Goal: Task Accomplishment & Management: Complete application form

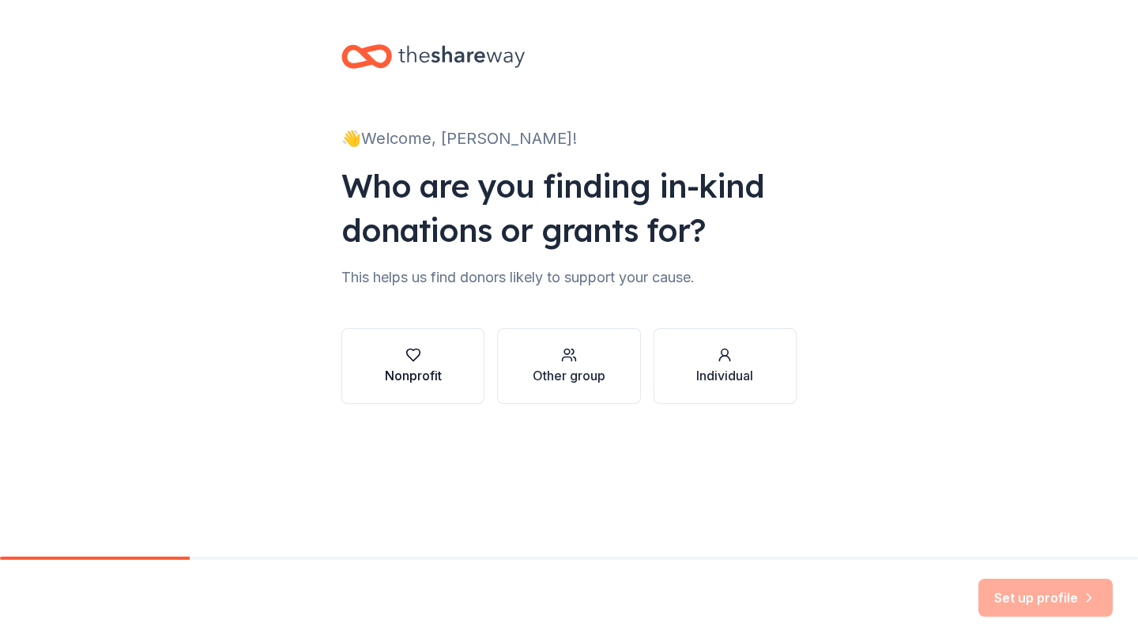
click at [375, 368] on button "Nonprofit" at bounding box center [412, 366] width 143 height 76
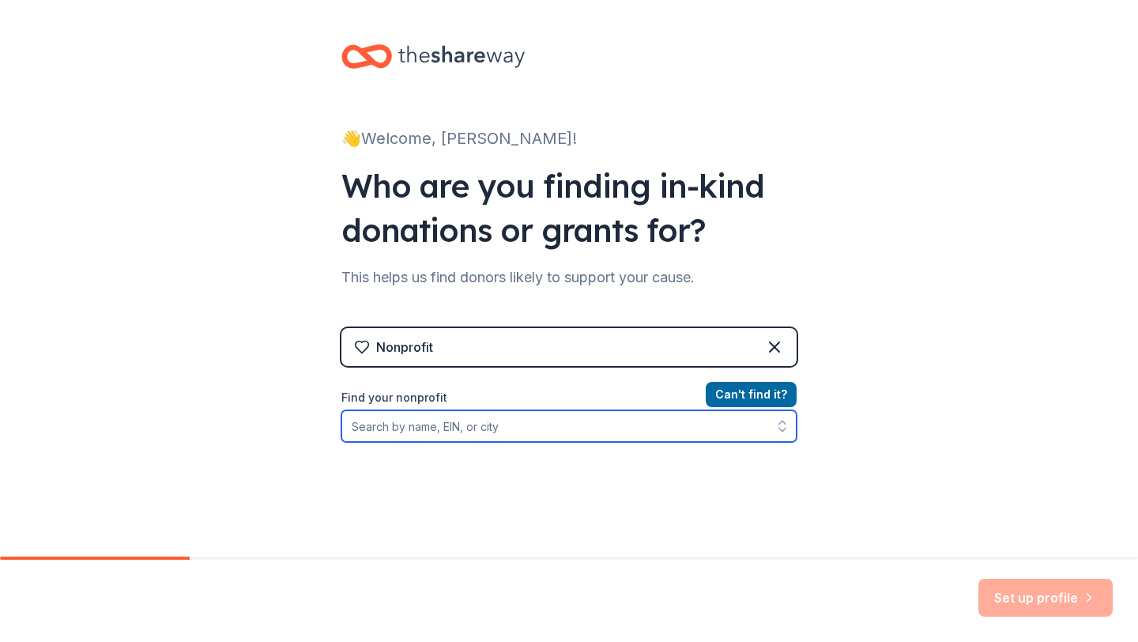
click at [444, 422] on input "Find your nonprofit" at bounding box center [568, 426] width 455 height 32
paste input "[US_EMPLOYER_IDENTIFICATION_NUMBER]"
type input "[US_EMPLOYER_IDENTIFICATION_NUMBER]"
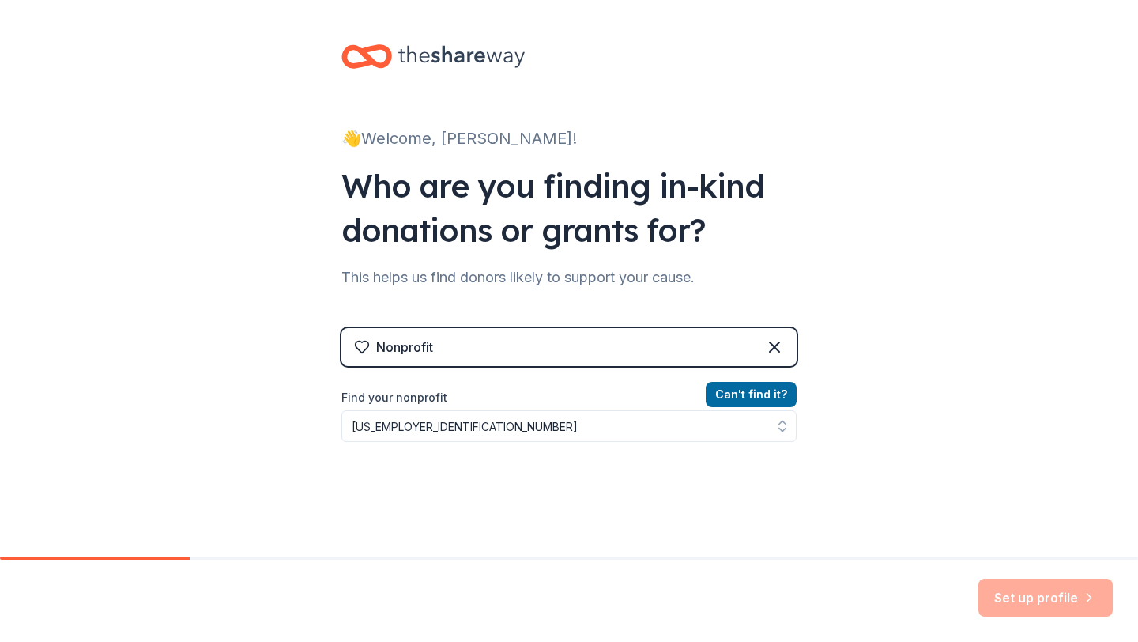
click at [907, 481] on div "👋 Welcome, [PERSON_NAME]! Who are you finding in-kind donations or grants for? …" at bounding box center [569, 338] width 1138 height 676
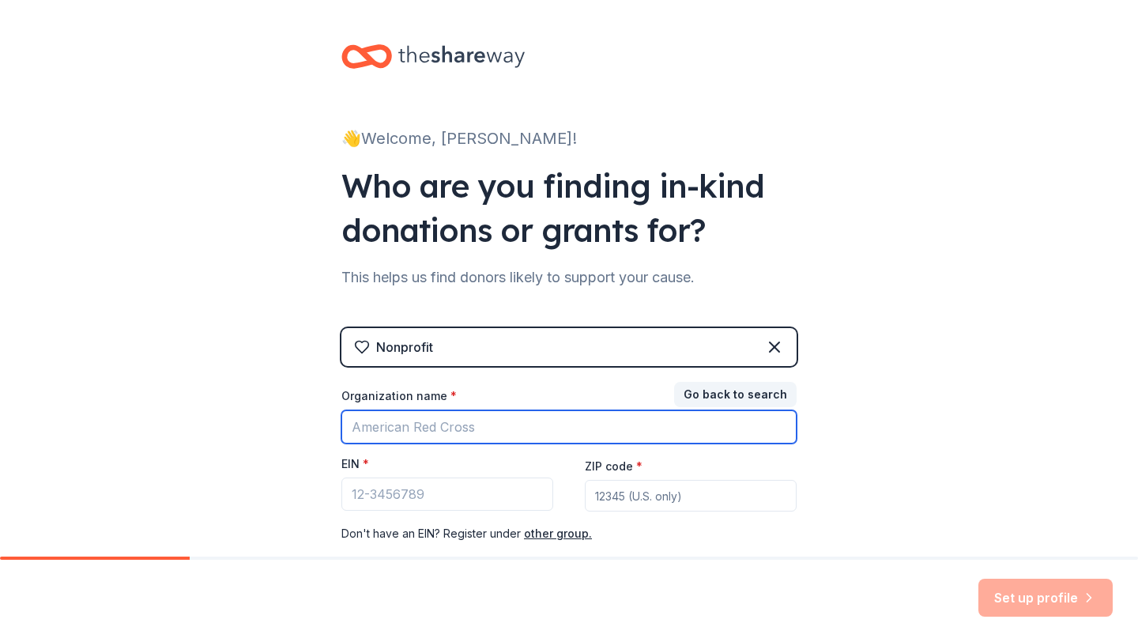
click at [511, 434] on input "Organization name *" at bounding box center [568, 426] width 455 height 33
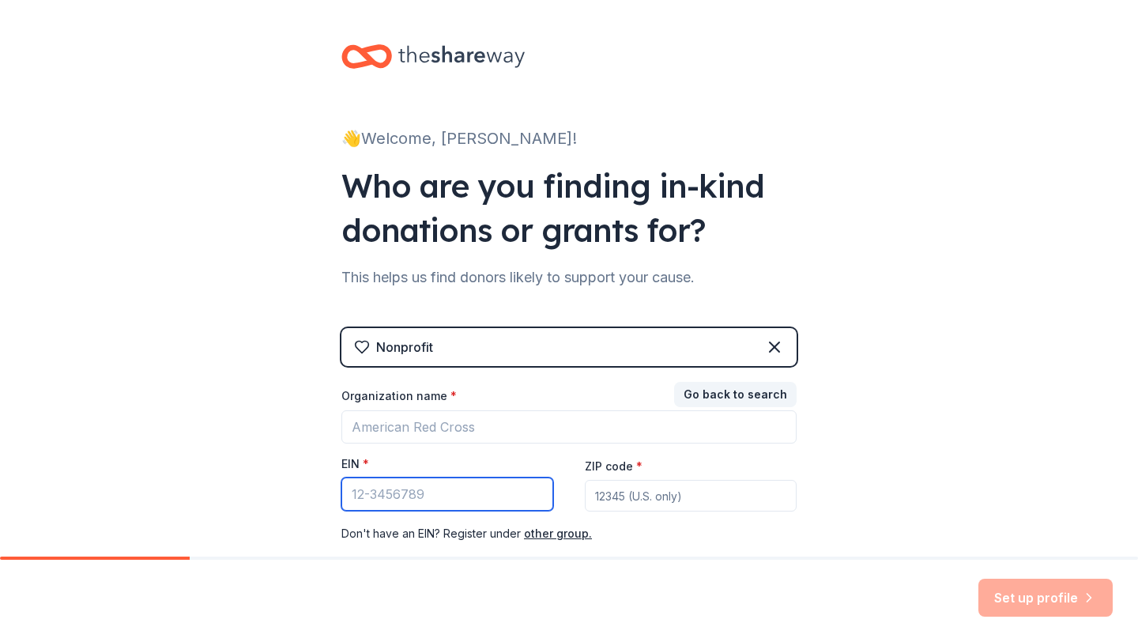
click at [372, 488] on input "EIN *" at bounding box center [447, 493] width 212 height 33
paste input "[US_EMPLOYER_IDENTIFICATION_NUMBER]"
type input "[US_EMPLOYER_IDENTIFICATION_NUMBER]"
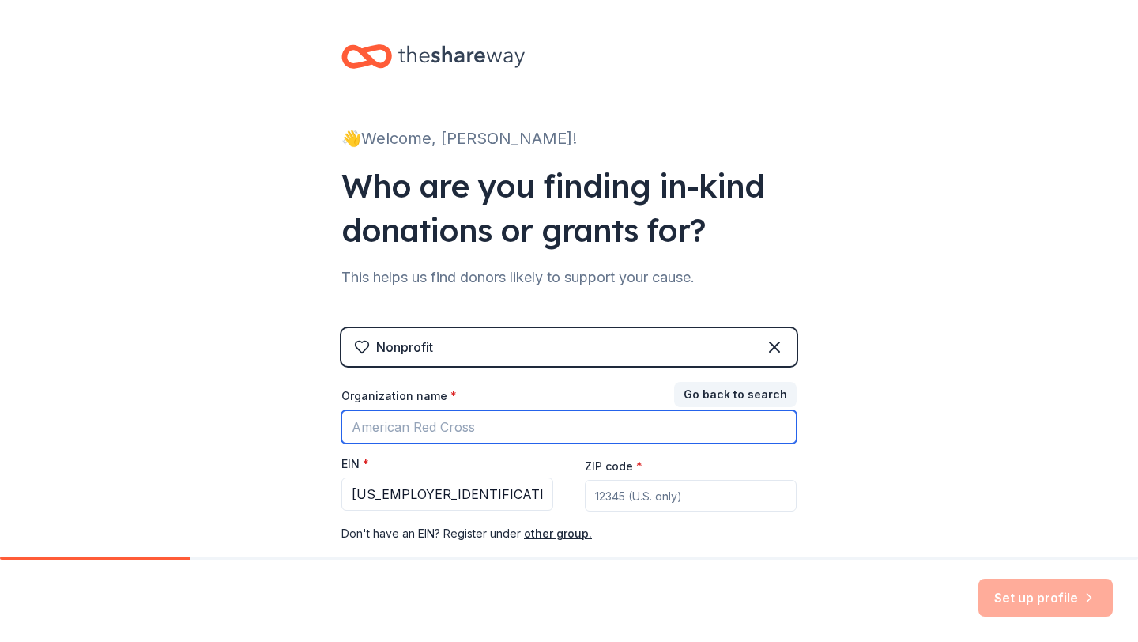
click at [467, 422] on input "Organization name *" at bounding box center [568, 426] width 455 height 33
paste input "621 GUARDIANS BOOSTER CLUB"
type input "621 GUARDIANS BOOSTER CLUB"
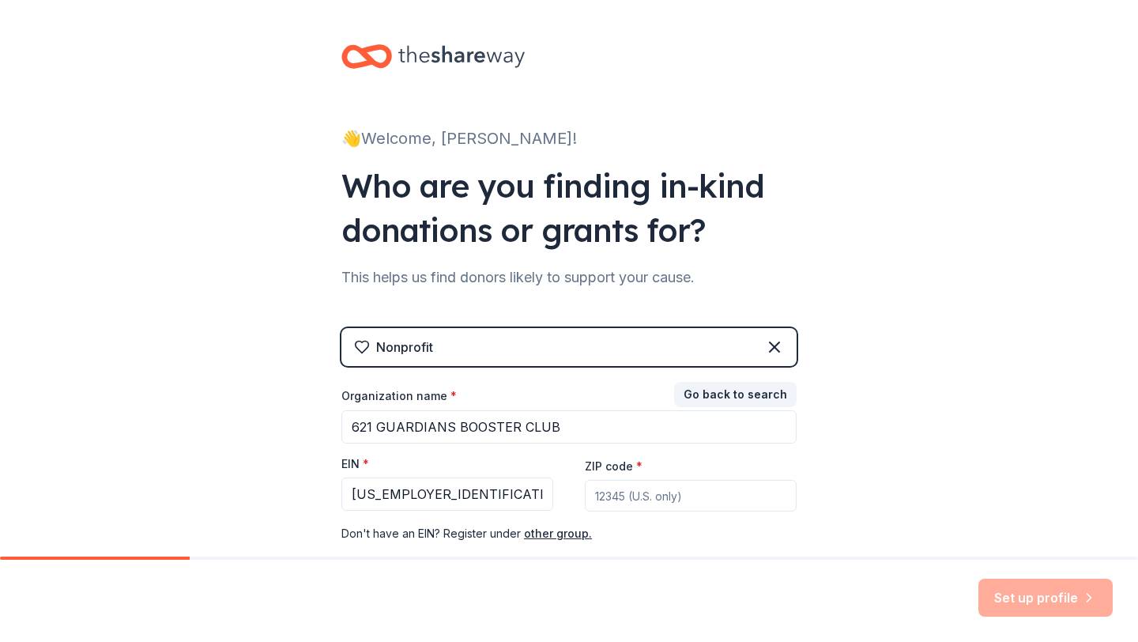
click at [636, 496] on input "ZIP code *" at bounding box center [691, 496] width 212 height 32
paste input
type input "08641"
click at [925, 406] on div "👋 Welcome, Marissa! Who are you finding in-kind donations or grants for? This h…" at bounding box center [569, 325] width 1138 height 650
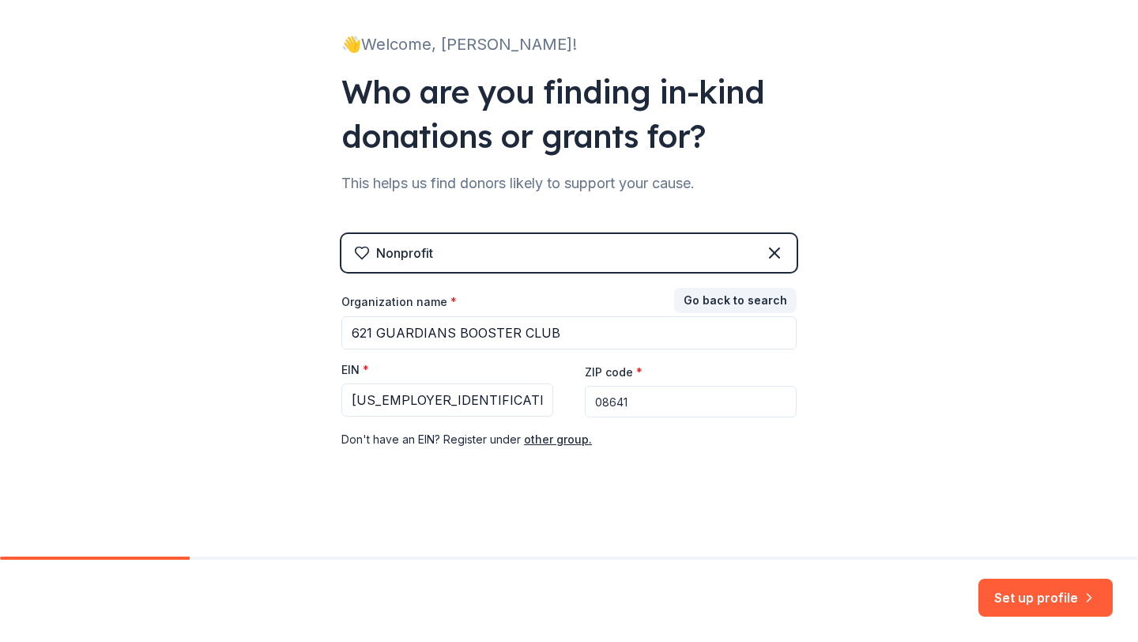
scroll to position [93, 0]
click at [1031, 593] on button "Set up profile" at bounding box center [1045, 598] width 134 height 38
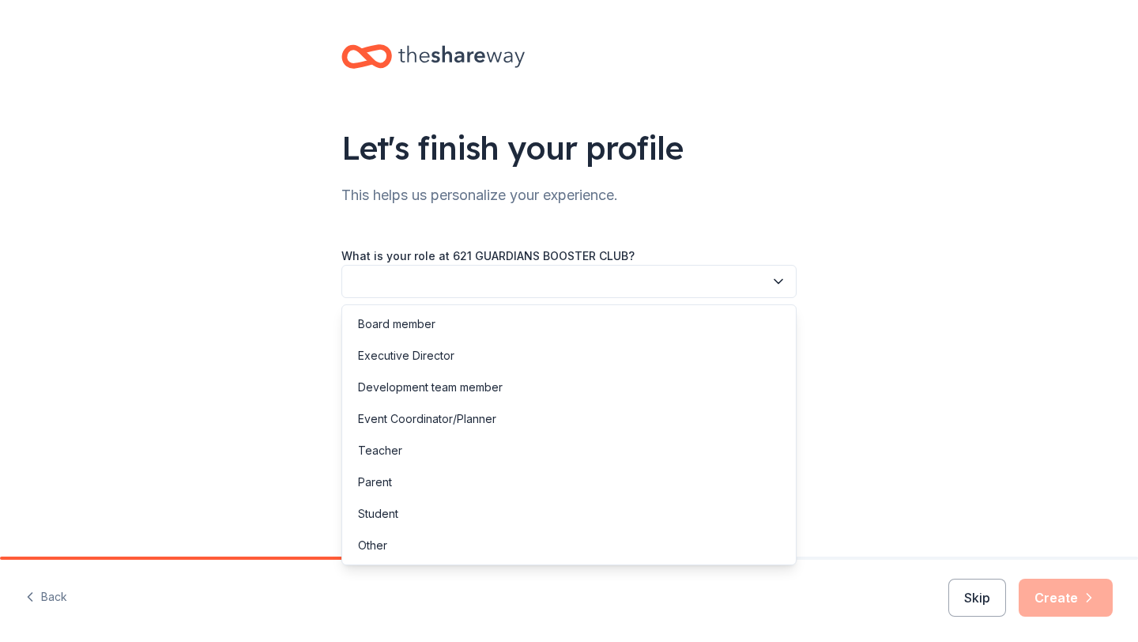
click at [741, 283] on button "button" at bounding box center [568, 281] width 455 height 33
click at [446, 330] on div "Board member" at bounding box center [568, 324] width 447 height 32
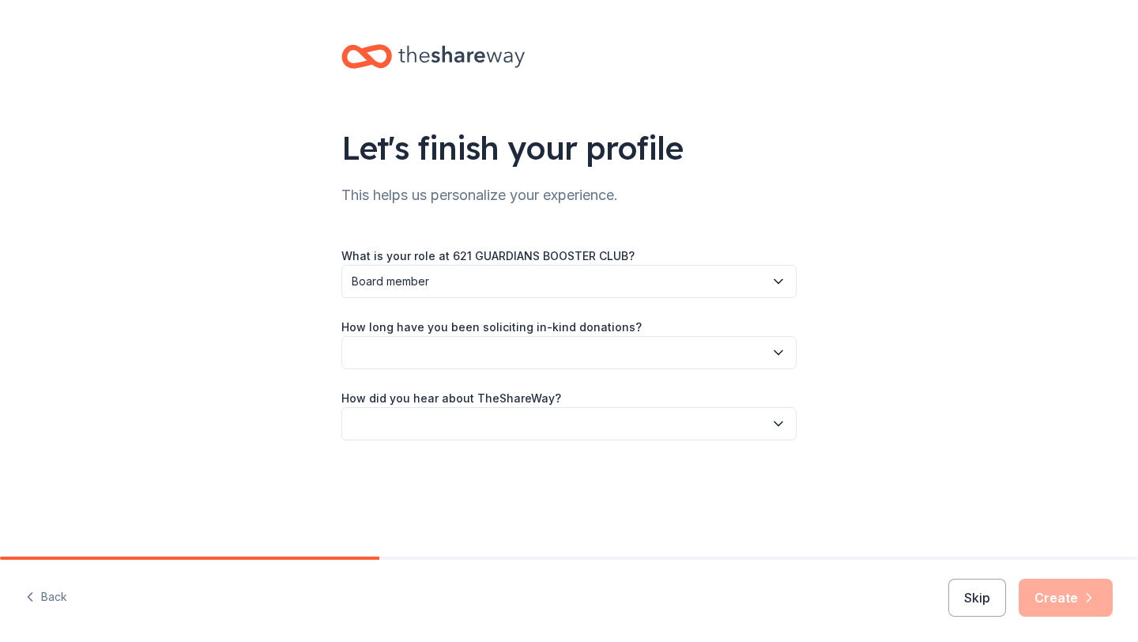
click at [507, 342] on button "button" at bounding box center [568, 352] width 455 height 33
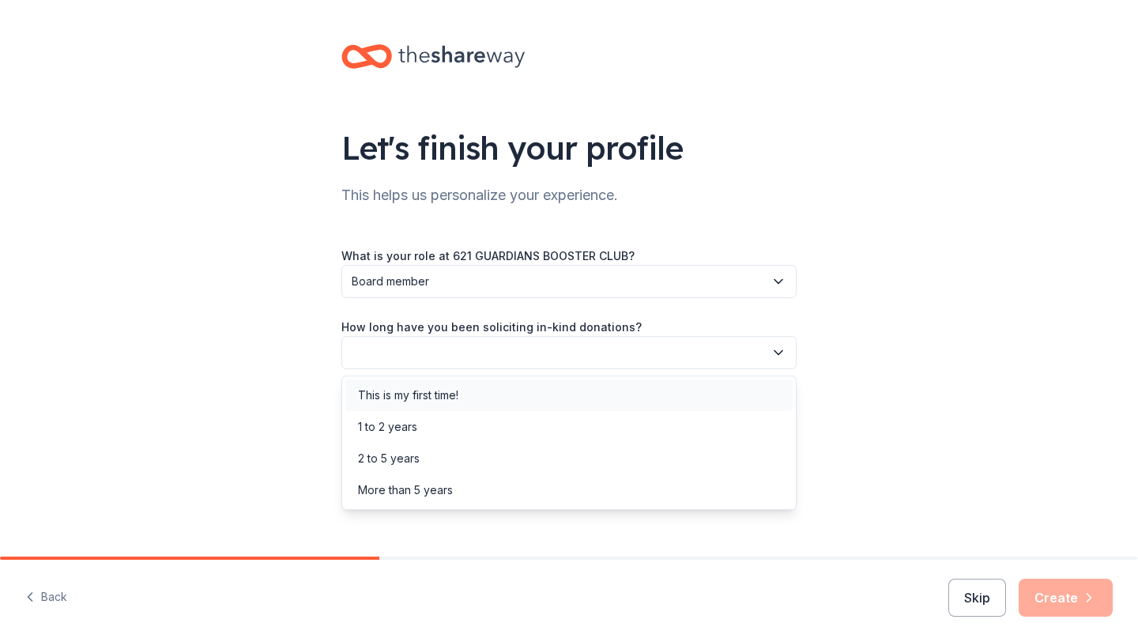
click at [447, 393] on div "This is my first time!" at bounding box center [408, 395] width 100 height 19
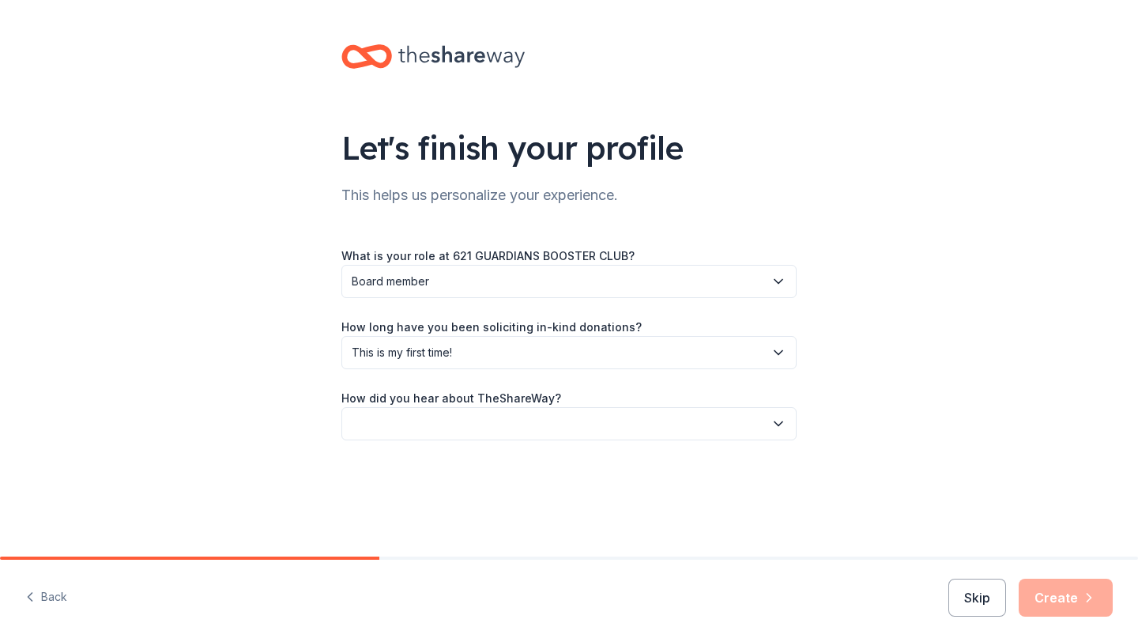
click at [468, 433] on button "button" at bounding box center [568, 423] width 455 height 33
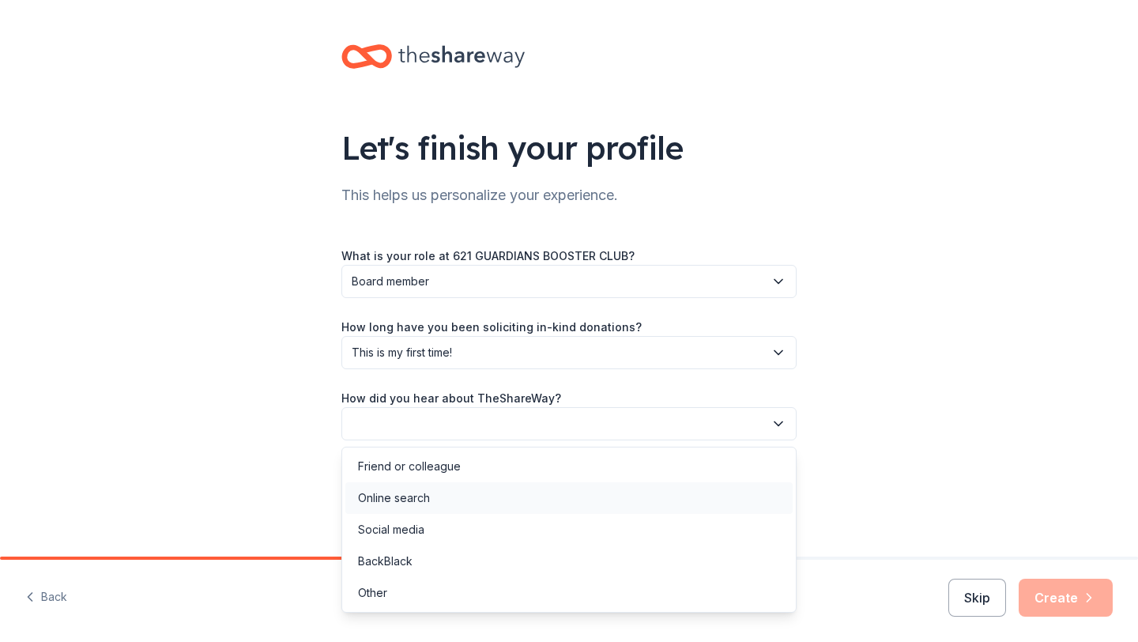
click at [441, 505] on div "Online search" at bounding box center [568, 498] width 447 height 32
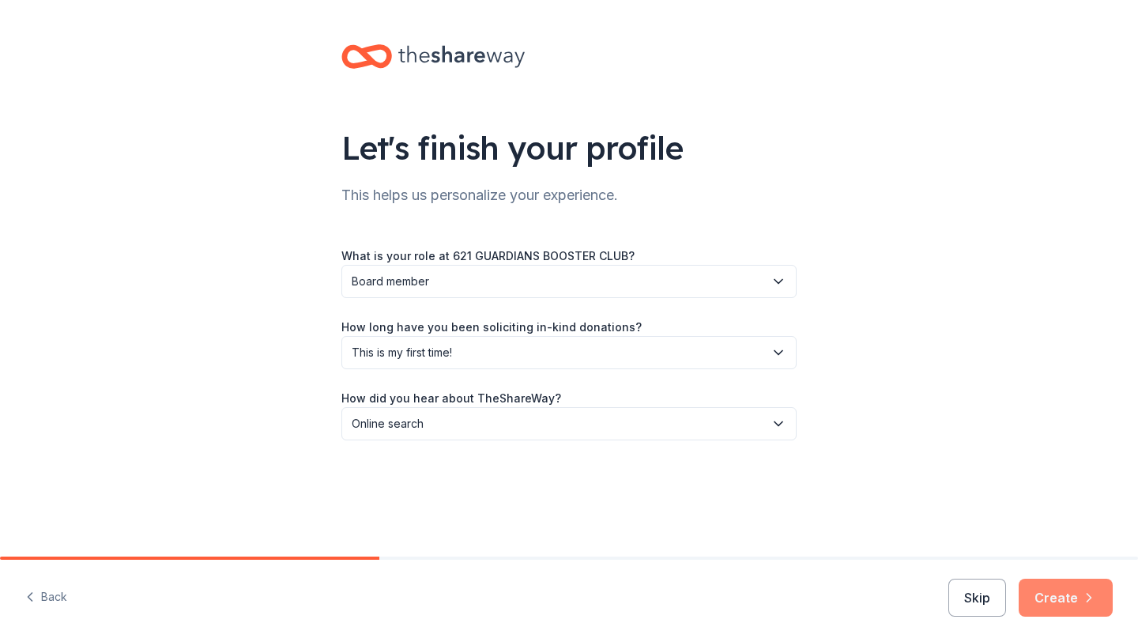
click at [1069, 582] on button "Create" at bounding box center [1066, 598] width 94 height 38
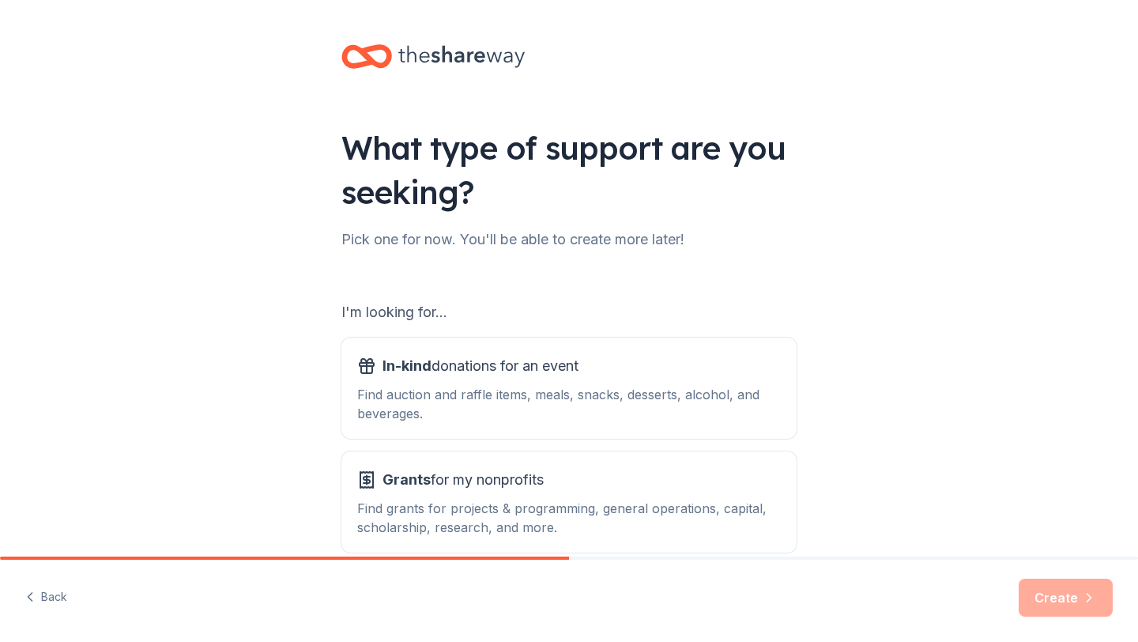
scroll to position [81, 0]
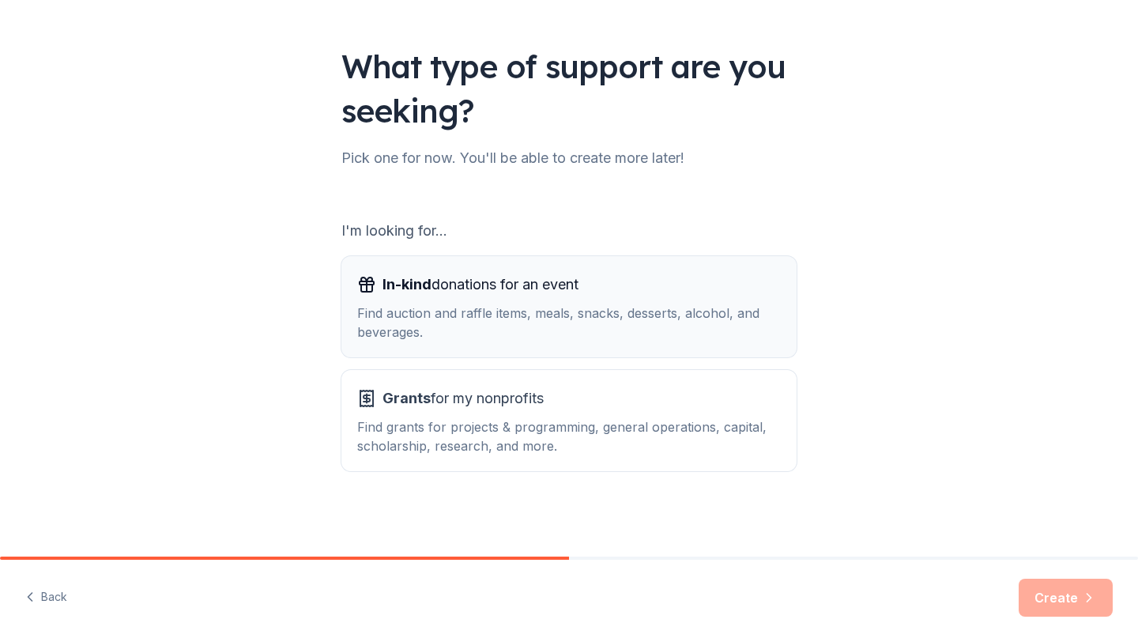
click at [680, 316] on div "Find auction and raffle items, meals, snacks, desserts, alcohol, and beverages." at bounding box center [569, 322] width 424 height 38
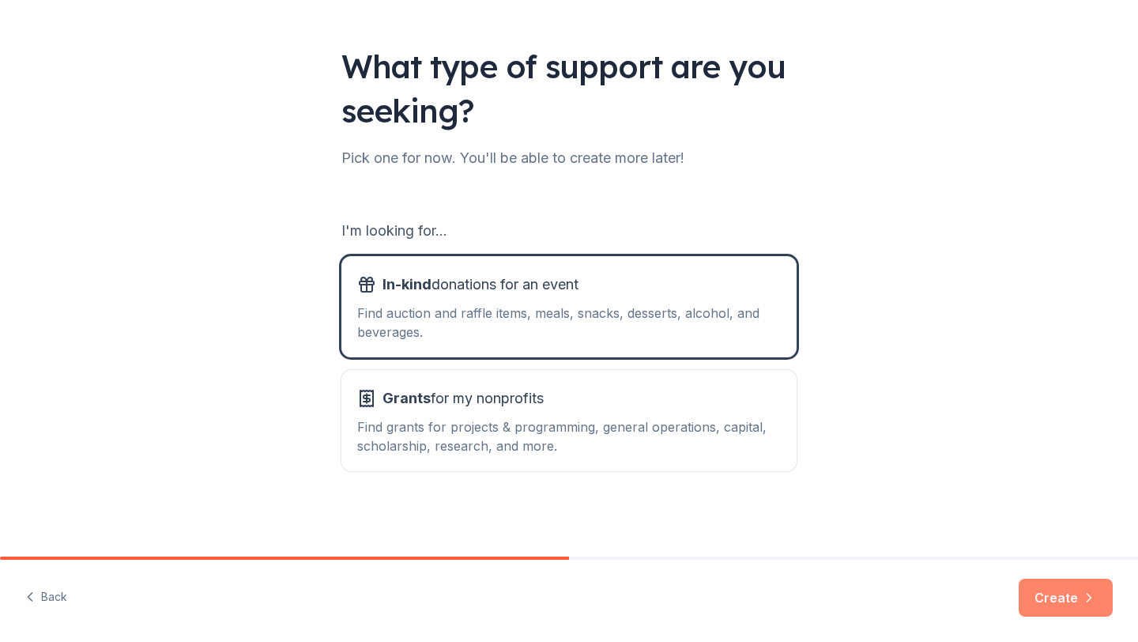
click at [1049, 595] on button "Create" at bounding box center [1066, 598] width 94 height 38
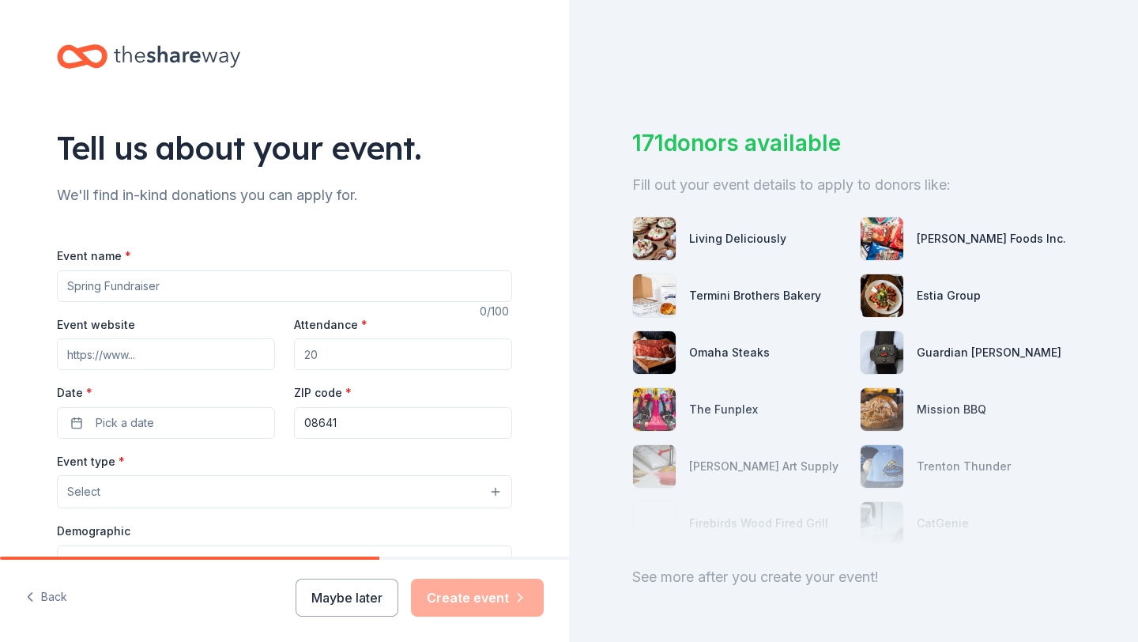
click at [300, 296] on input "Event name *" at bounding box center [284, 286] width 455 height 32
type input "Guardian Holiday Party"
click at [392, 359] on input "Attendance *" at bounding box center [403, 354] width 218 height 32
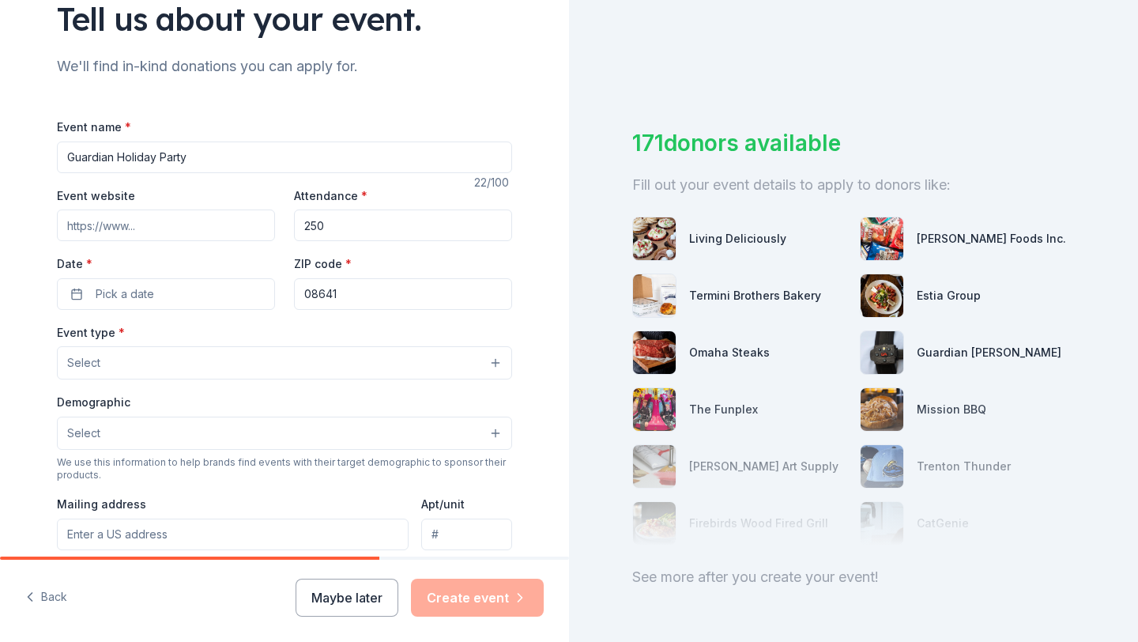
scroll to position [130, 0]
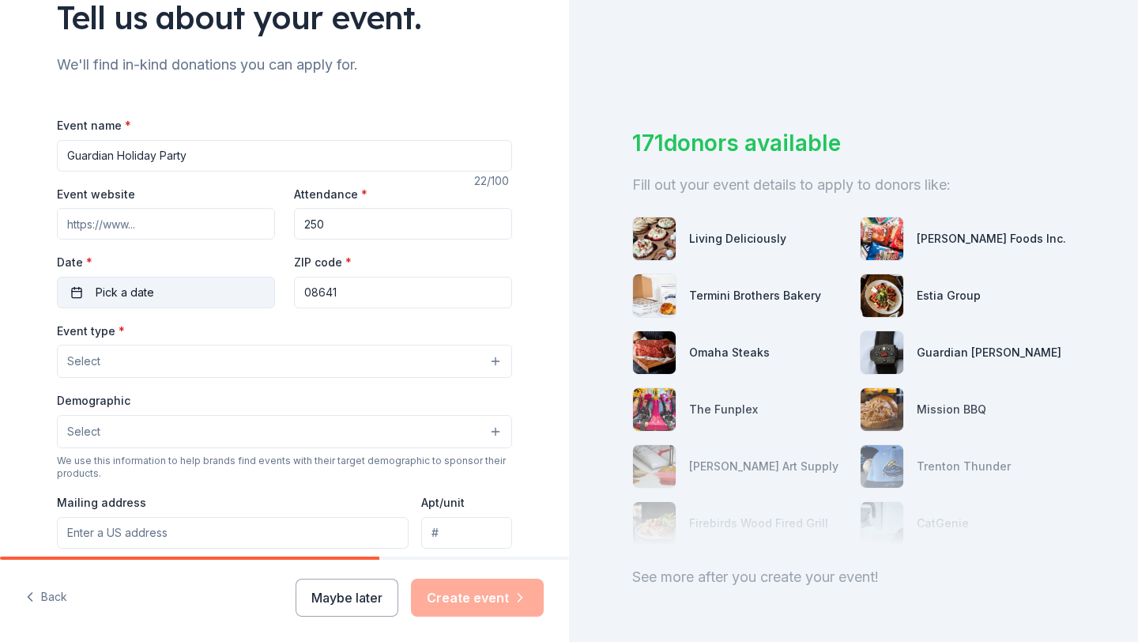
type input "250"
click at [189, 300] on button "Pick a date" at bounding box center [166, 293] width 218 height 32
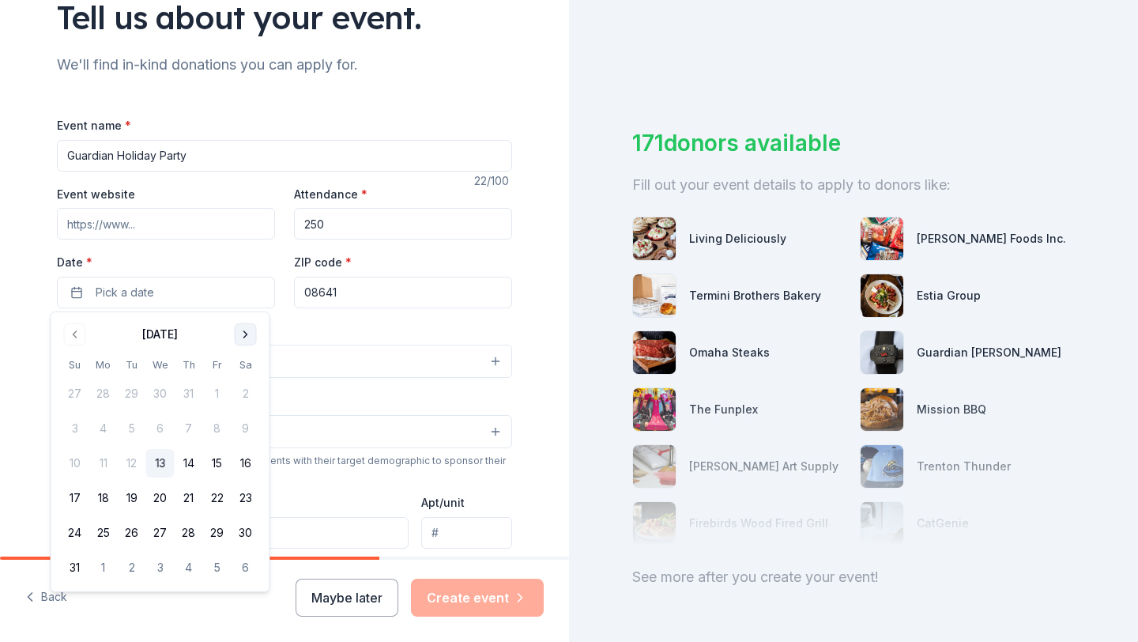
click at [239, 338] on button "Go to next month" at bounding box center [246, 334] width 22 height 22
click at [239, 337] on button "Go to next month" at bounding box center [246, 334] width 22 height 22
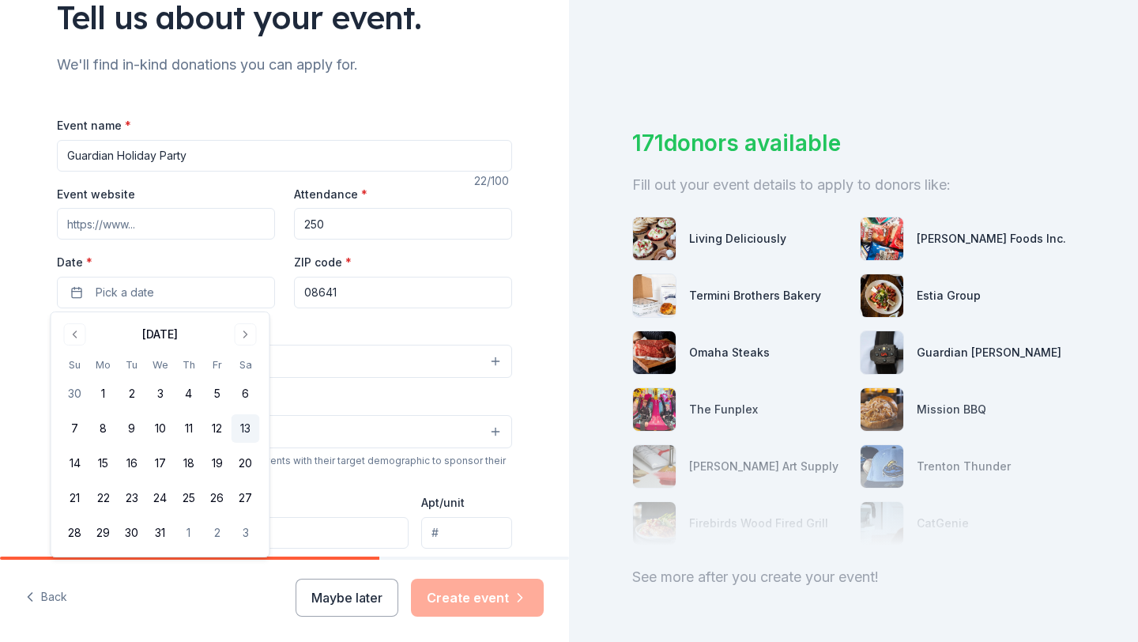
click at [248, 428] on button "13" at bounding box center [246, 428] width 28 height 28
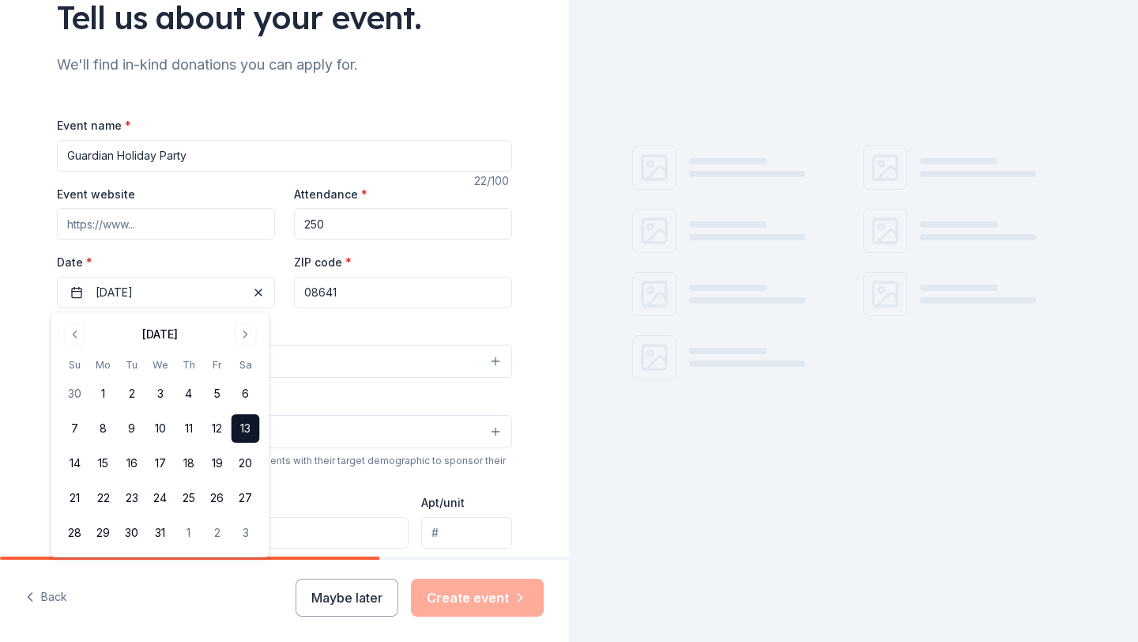
click at [351, 330] on div "Event type * Select" at bounding box center [284, 350] width 455 height 58
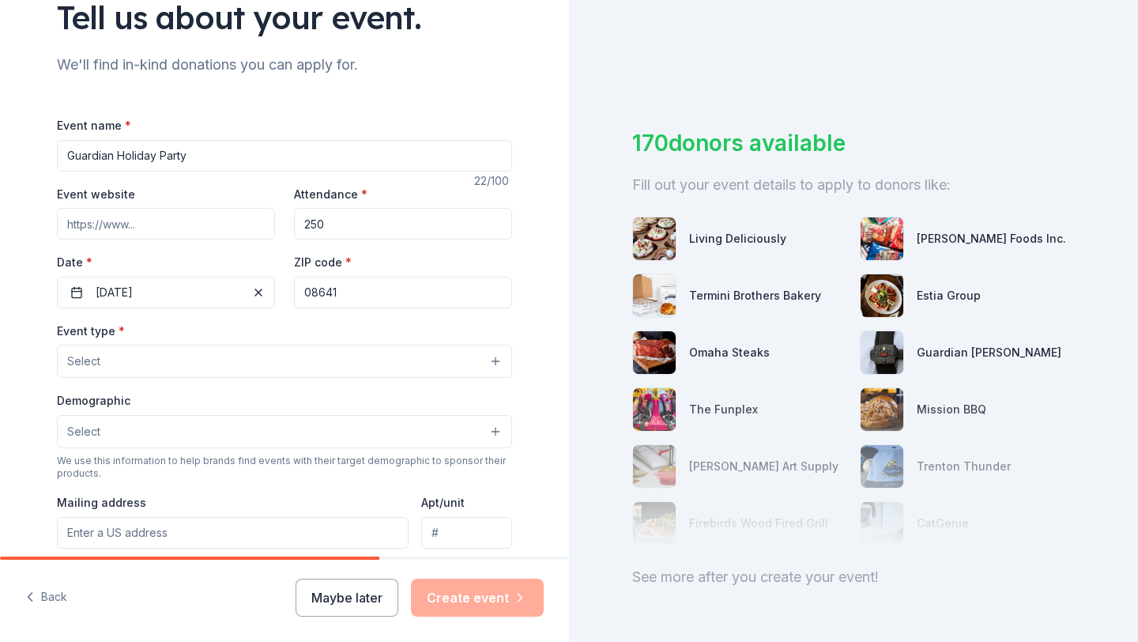
click at [137, 356] on button "Select" at bounding box center [284, 361] width 455 height 33
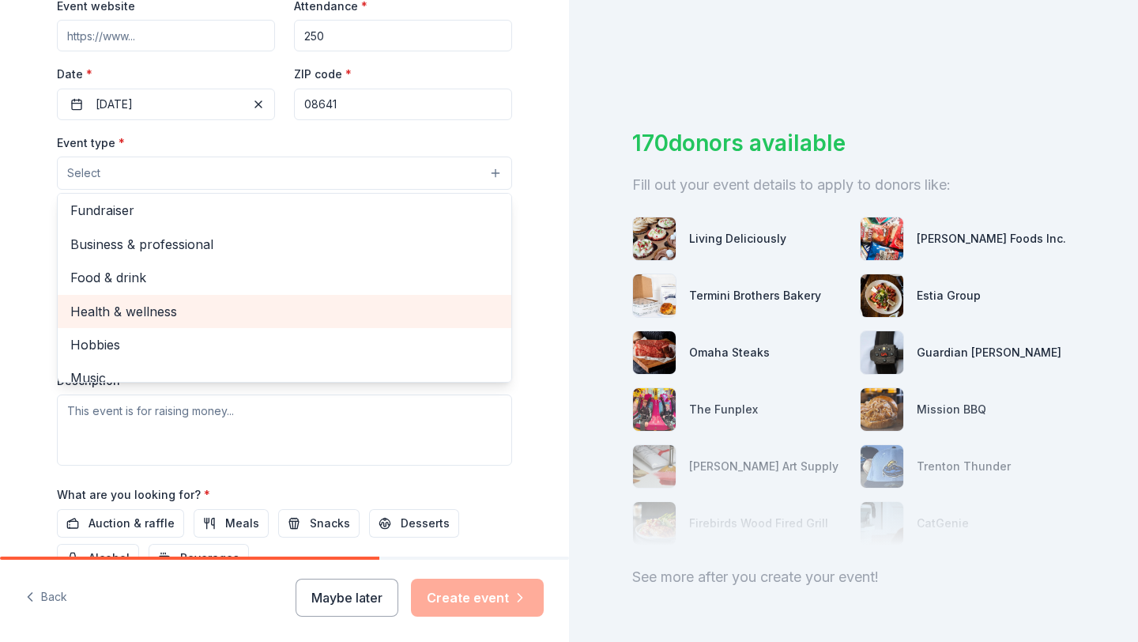
scroll to position [0, 0]
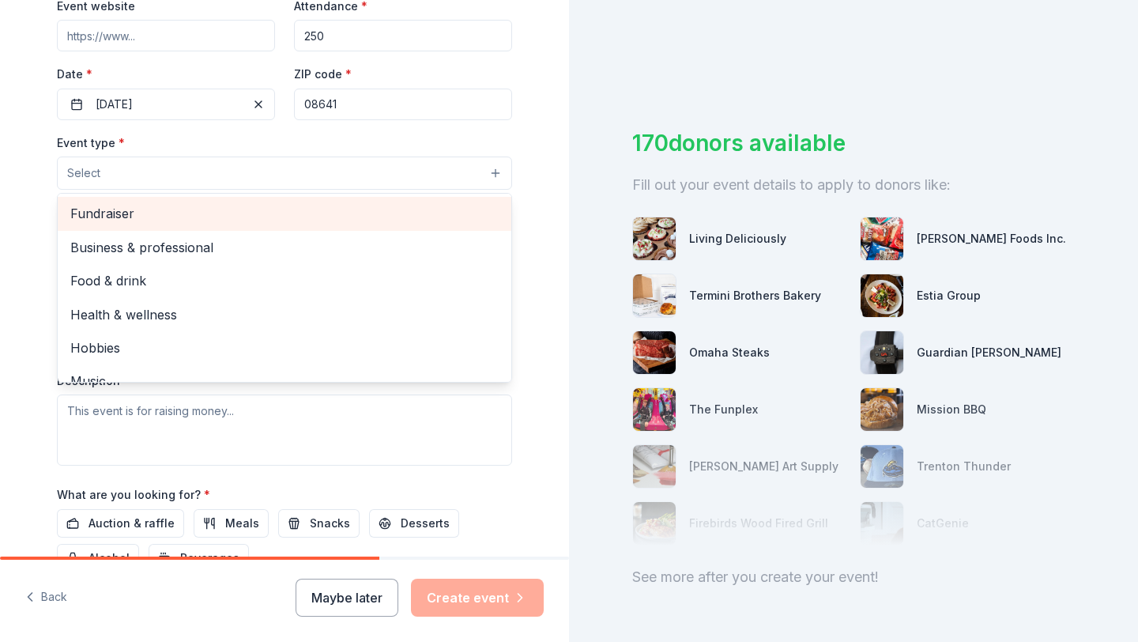
click at [167, 221] on span "Fundraiser" at bounding box center [284, 213] width 428 height 21
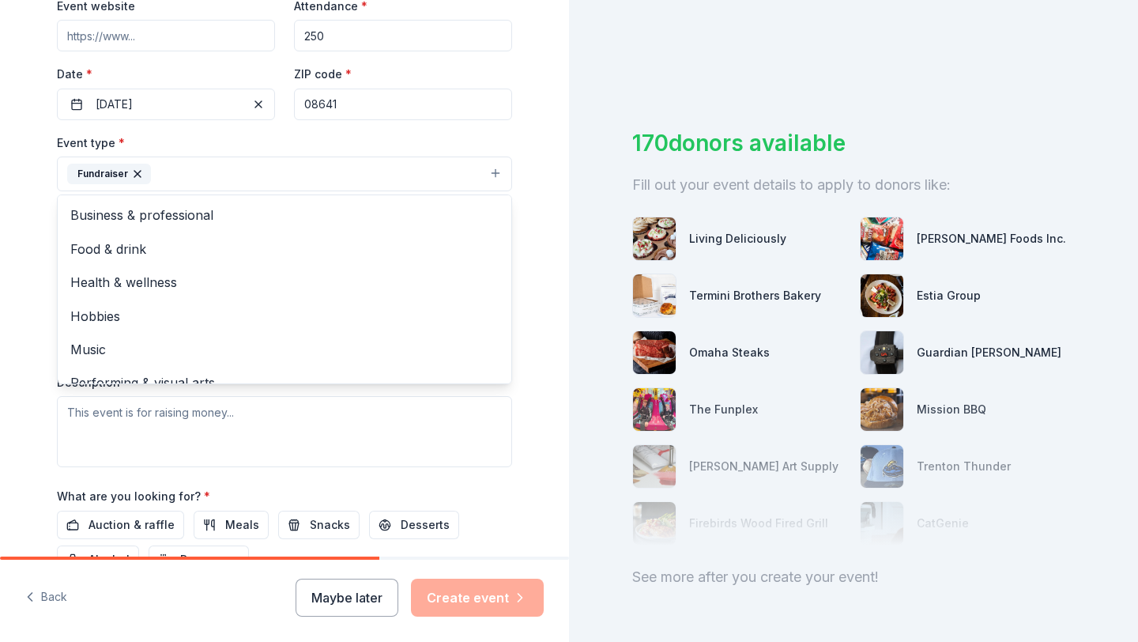
click at [38, 202] on div "Tell us about your event. We'll find in-kind donations you can apply for. Event…" at bounding box center [285, 208] width 506 height 1054
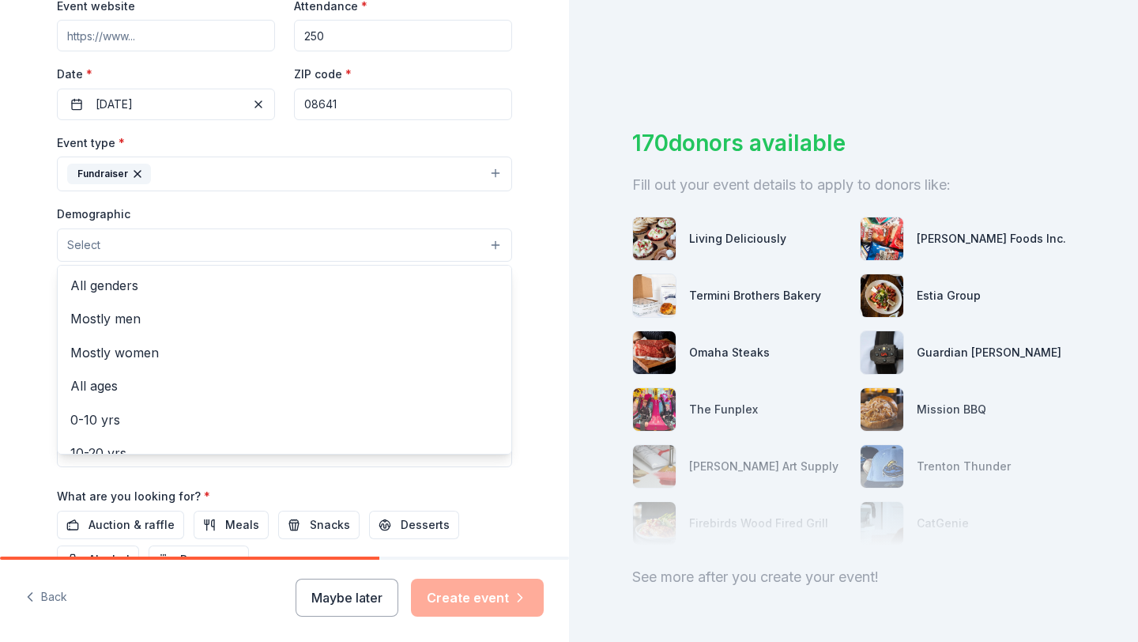
click at [127, 247] on button "Select" at bounding box center [284, 244] width 455 height 33
click at [138, 285] on span "All genders" at bounding box center [284, 285] width 428 height 21
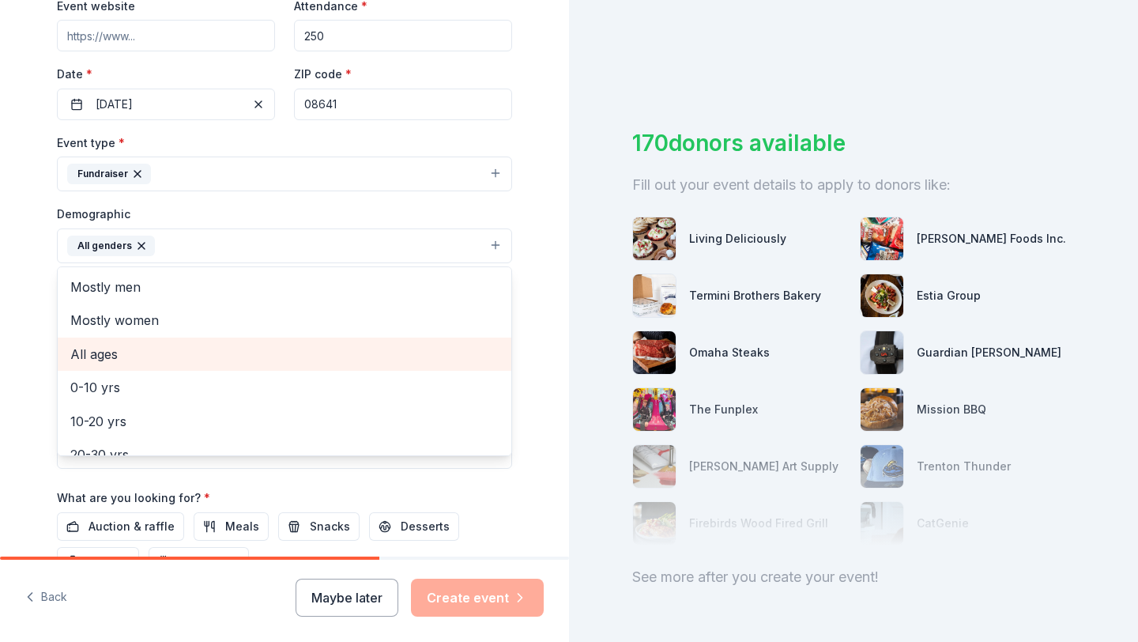
click at [109, 357] on span "All ages" at bounding box center [284, 354] width 428 height 21
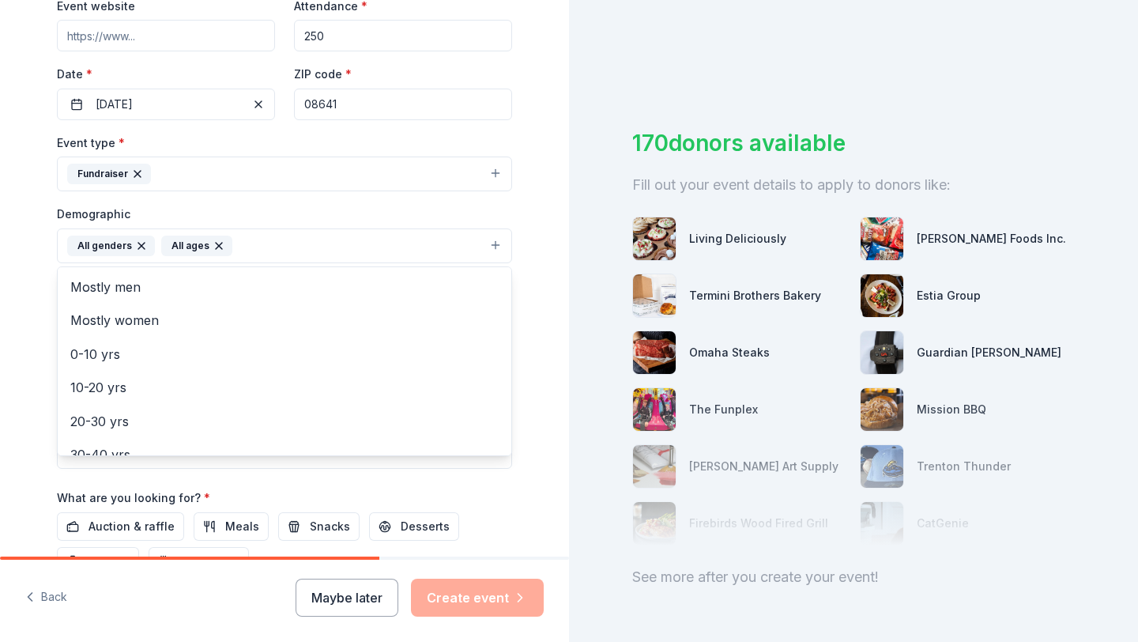
click at [38, 269] on div "Tell us about your event. We'll find in-kind donations you can apply for. Event…" at bounding box center [285, 208] width 506 height 1055
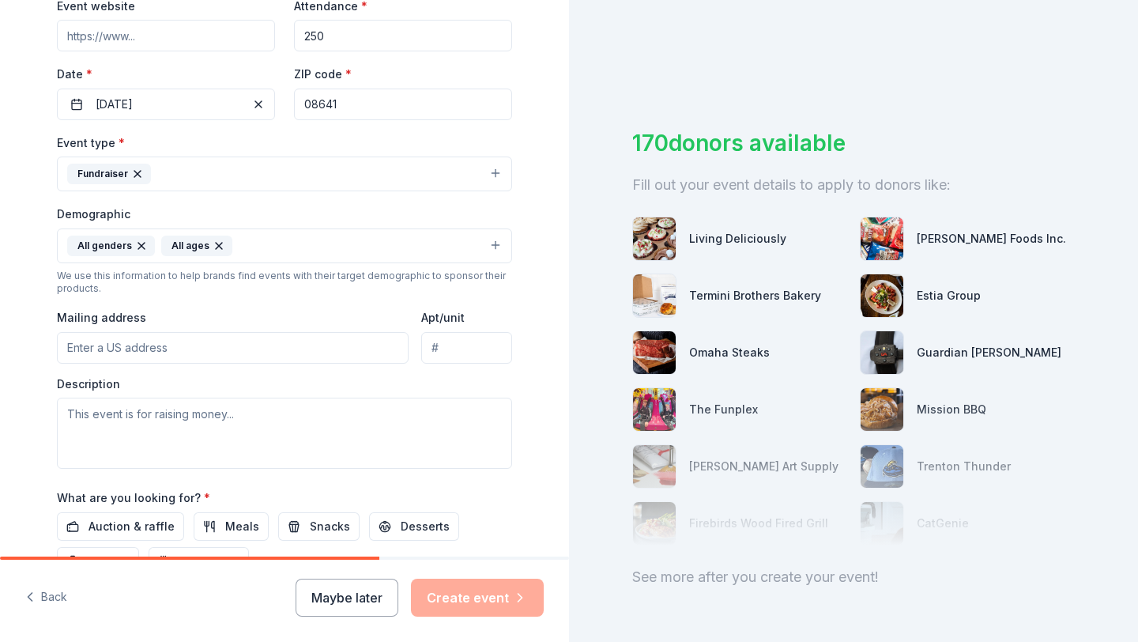
click at [196, 338] on input "Mailing address" at bounding box center [233, 348] width 352 height 32
click at [365, 303] on div "Event type * Fundraiser Demographic All genders All ages We use this informatio…" at bounding box center [284, 301] width 455 height 336
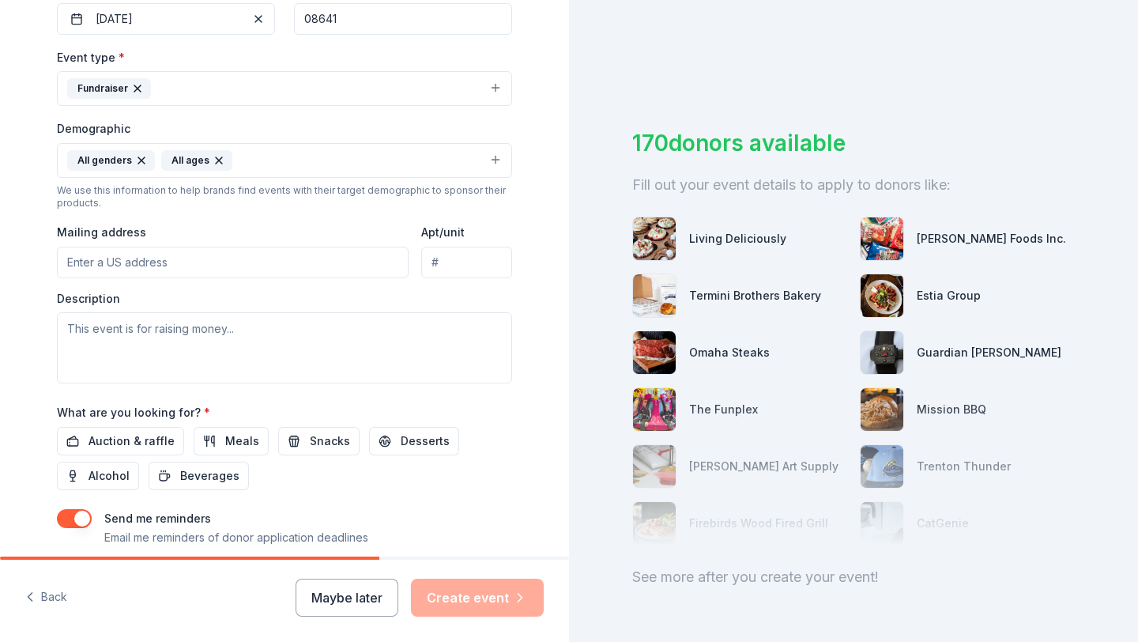
scroll to position [402, 0]
click at [288, 253] on input "Mailing address" at bounding box center [233, 264] width 352 height 32
paste input "1907 E ARNOLD AVE RM 320 JBMDL, NJ 08641-5612"
drag, startPoint x: 213, startPoint y: 266, endPoint x: 175, endPoint y: 264, distance: 38.0
click at [175, 264] on input "1907 E ARNOLD AVE RM 320 JBMDL, NJ 08641-5612" at bounding box center [233, 264] width 352 height 32
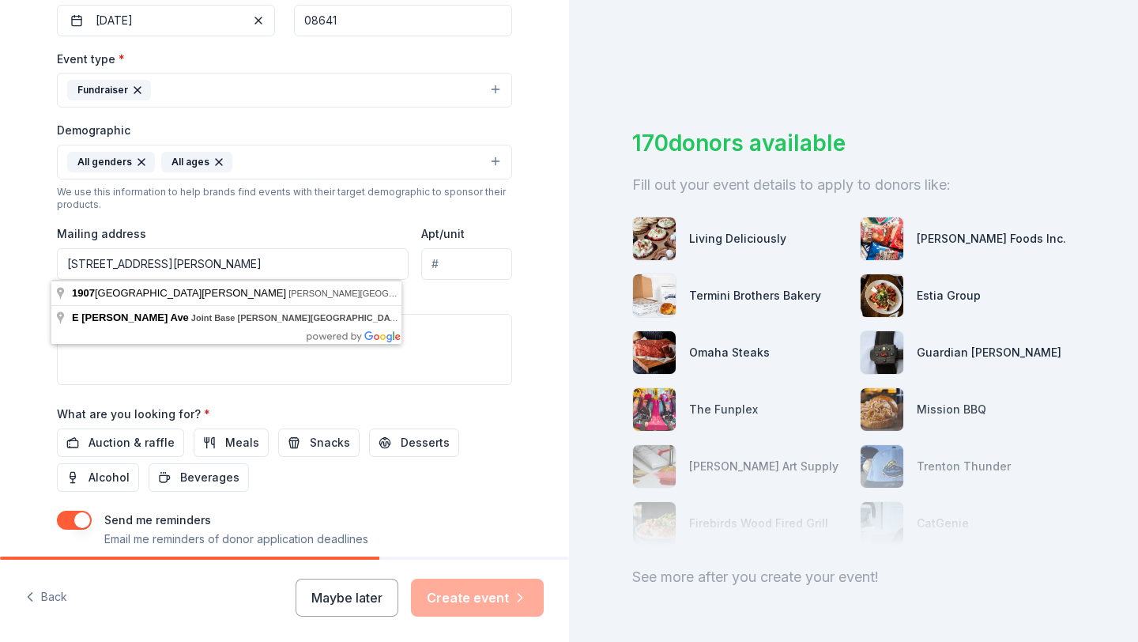
type input "1907 E ARNOLD AVE JBMDL, NJ 08641-5612"
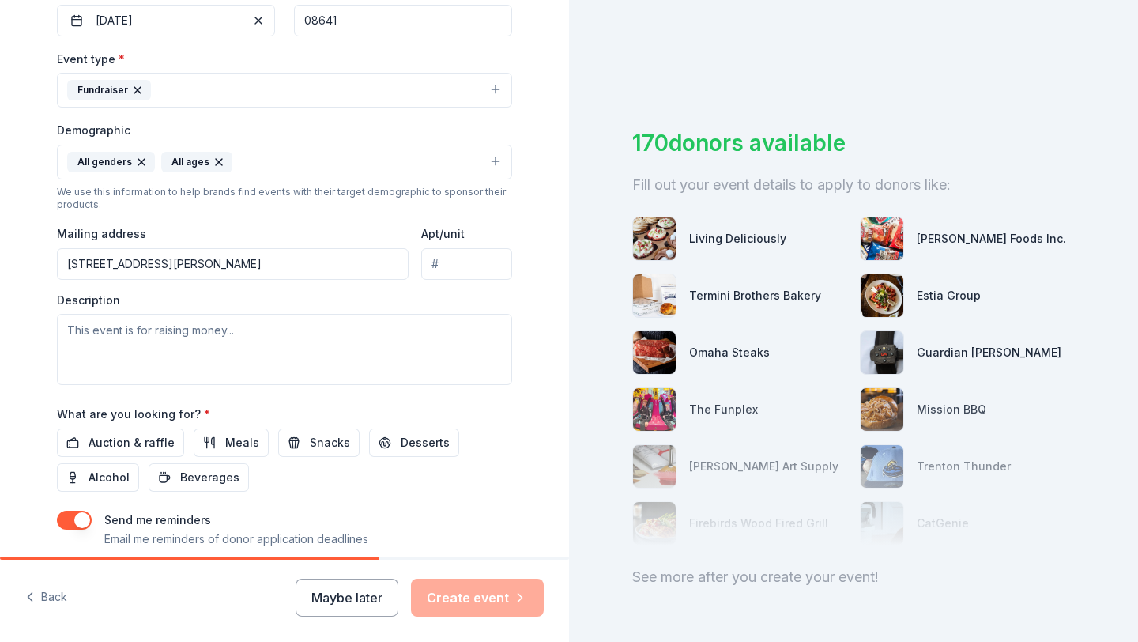
click at [458, 260] on input "Apt/unit" at bounding box center [466, 264] width 91 height 32
type input "320"
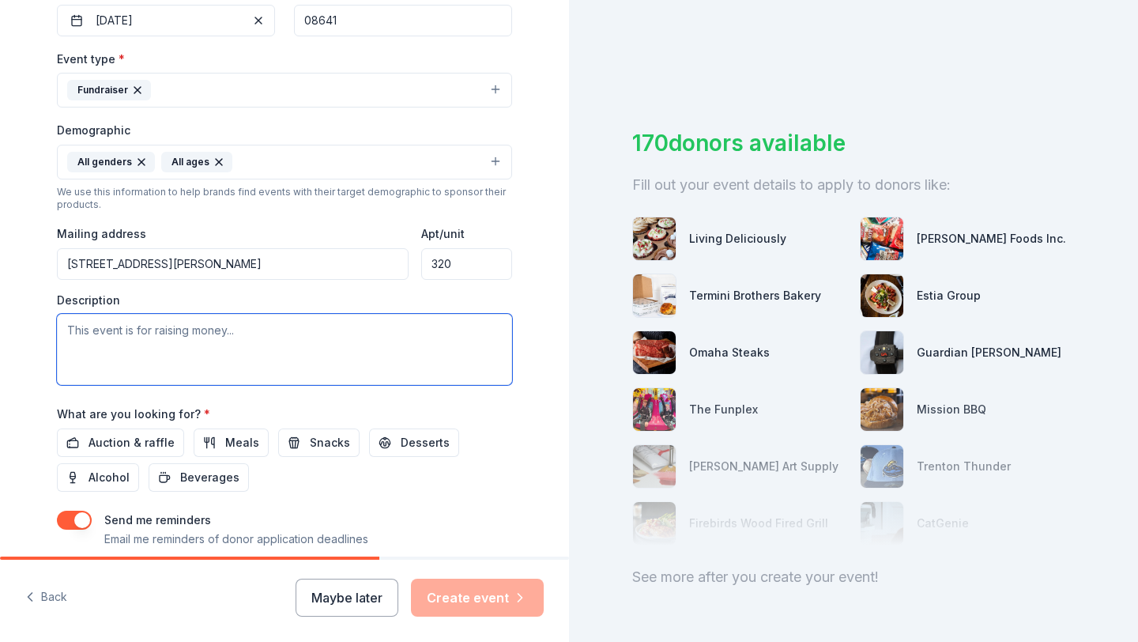
click at [115, 334] on textarea at bounding box center [284, 349] width 455 height 71
paste textarea "We will be using the generous in-kind donation from Chipotle to support a unit …"
type textarea "We will be using the generous in-kind donation from Chipotle to support a unit …"
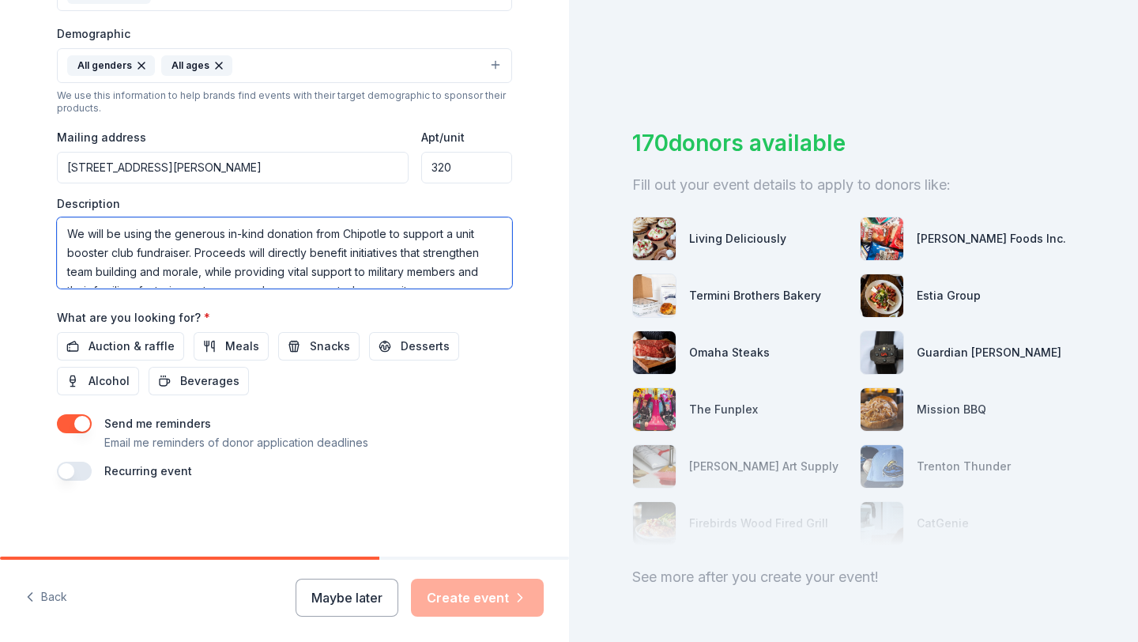
scroll to position [19, 0]
drag, startPoint x: 64, startPoint y: 230, endPoint x: 493, endPoint y: 307, distance: 436.1
click at [493, 307] on div "Event name * Guardian Holiday Party 22 /100 Event website Attendance * 250 Date…" at bounding box center [284, 113] width 455 height 733
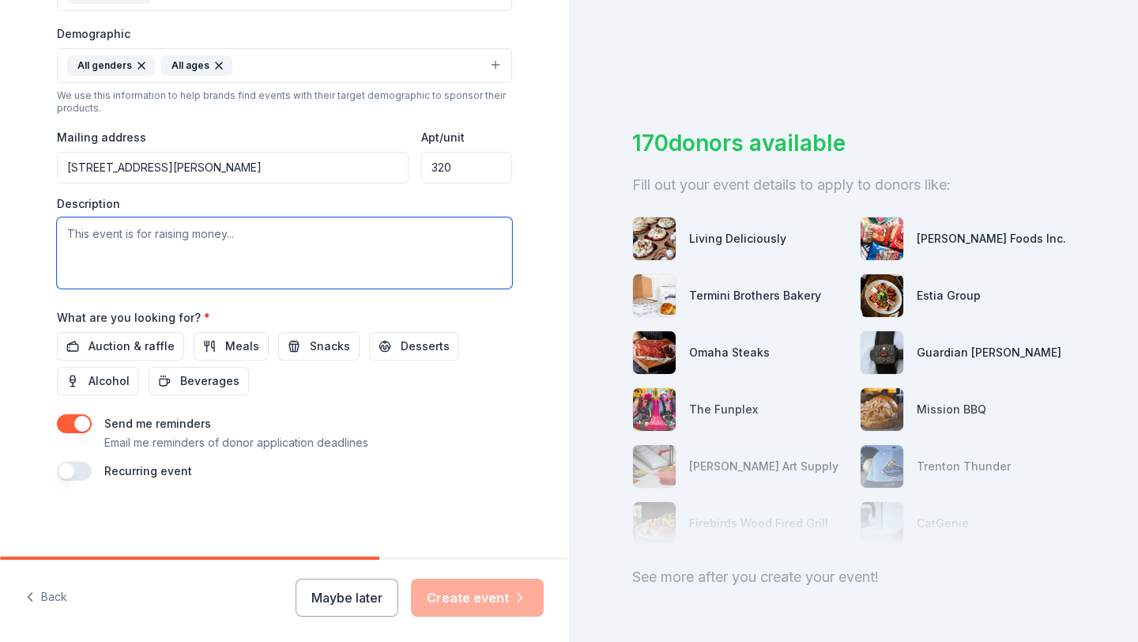
scroll to position [0, 0]
click at [213, 254] on textarea at bounding box center [284, 252] width 455 height 71
paste textarea "This event will raise funds for the Guardian Booster Club, which is dedicated t…"
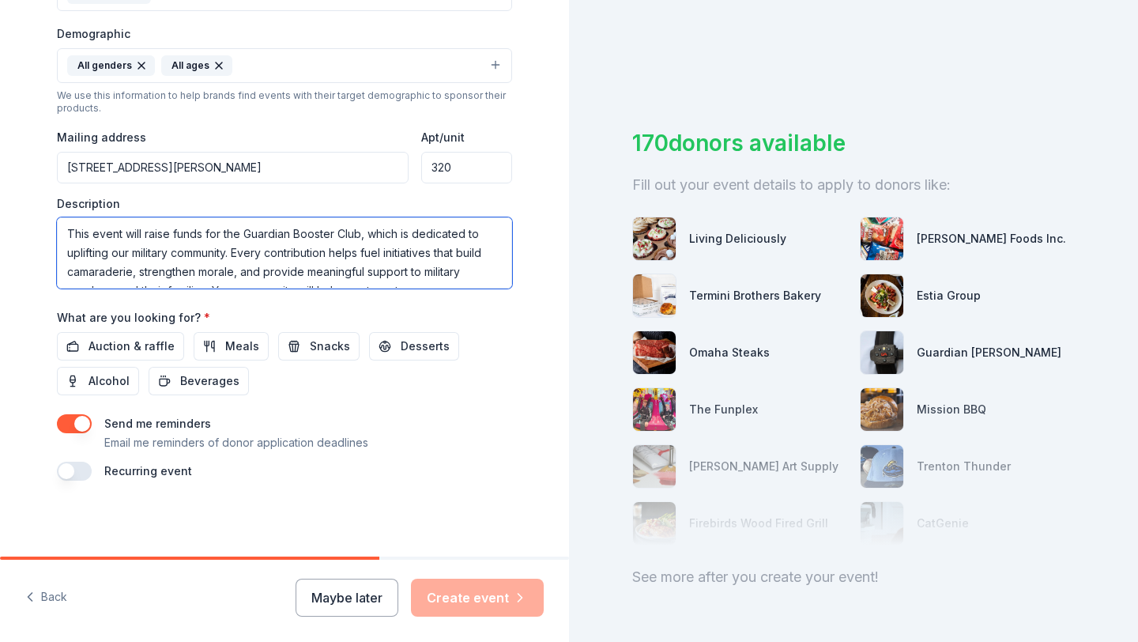
scroll to position [29, 0]
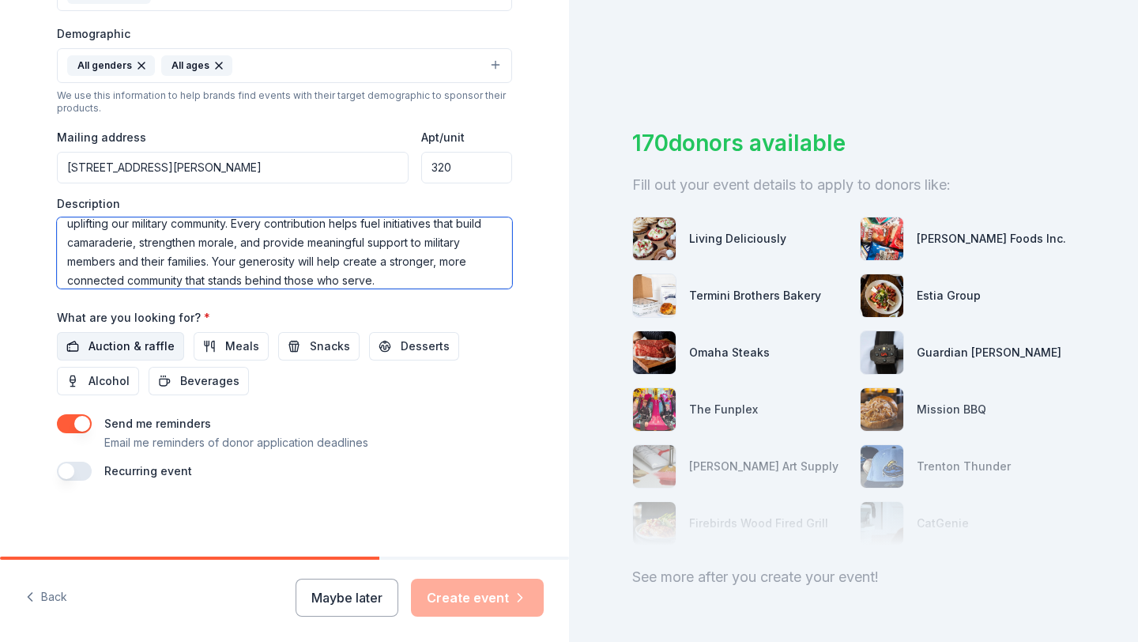
type textarea "This event will raise funds for the Guardian Booster Club, which is dedicated t…"
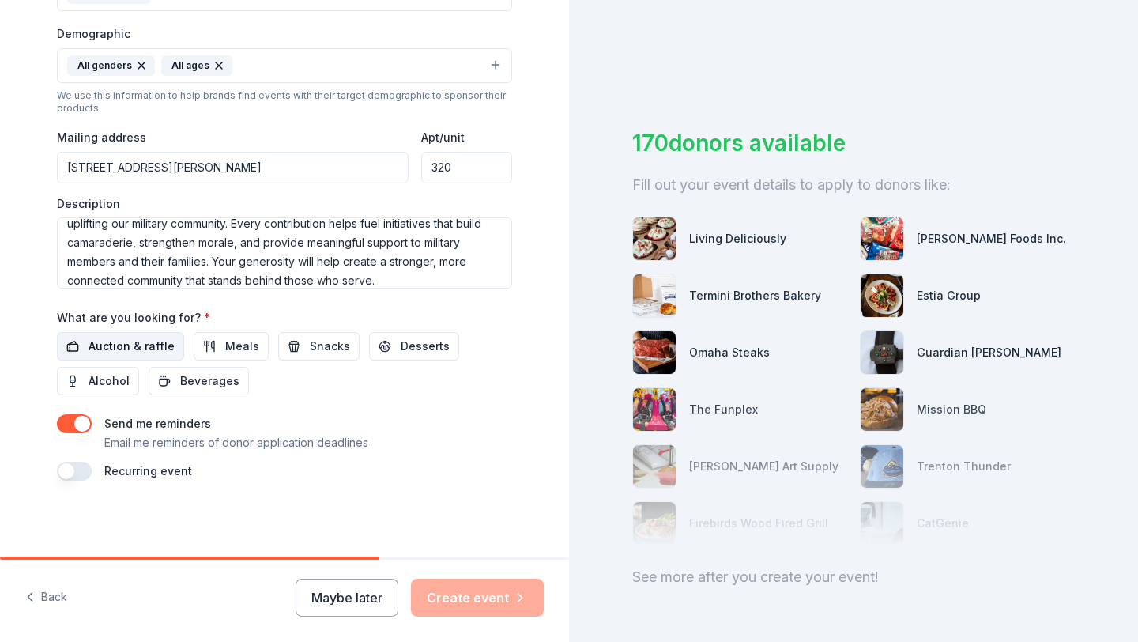
click at [111, 346] on span "Auction & raffle" at bounding box center [132, 346] width 86 height 19
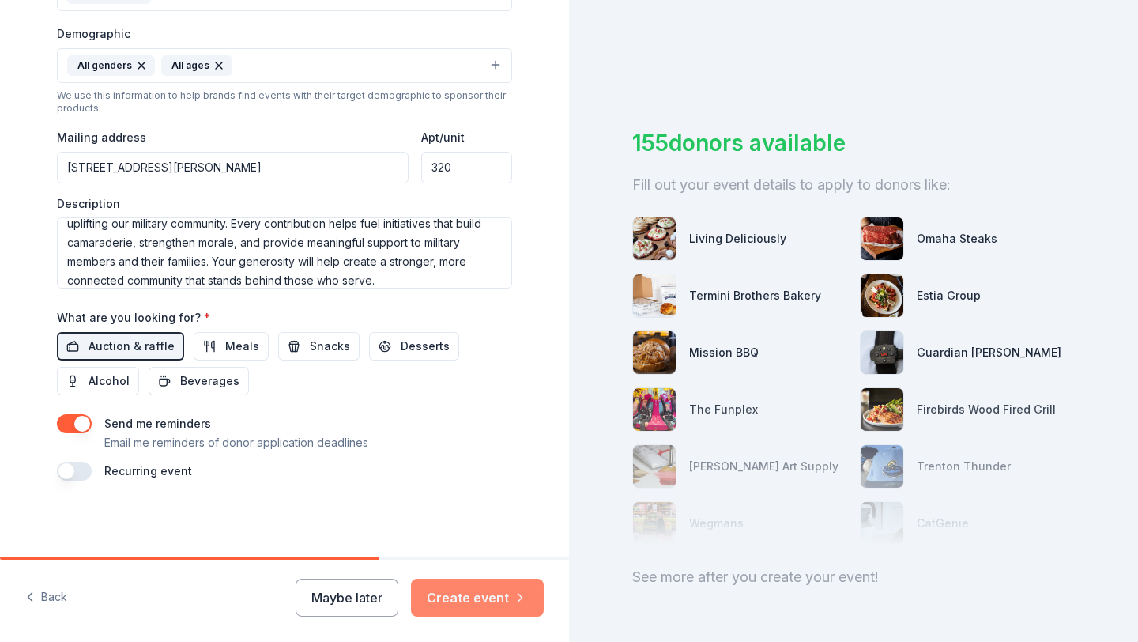
click at [504, 603] on button "Create event" at bounding box center [477, 598] width 133 height 38
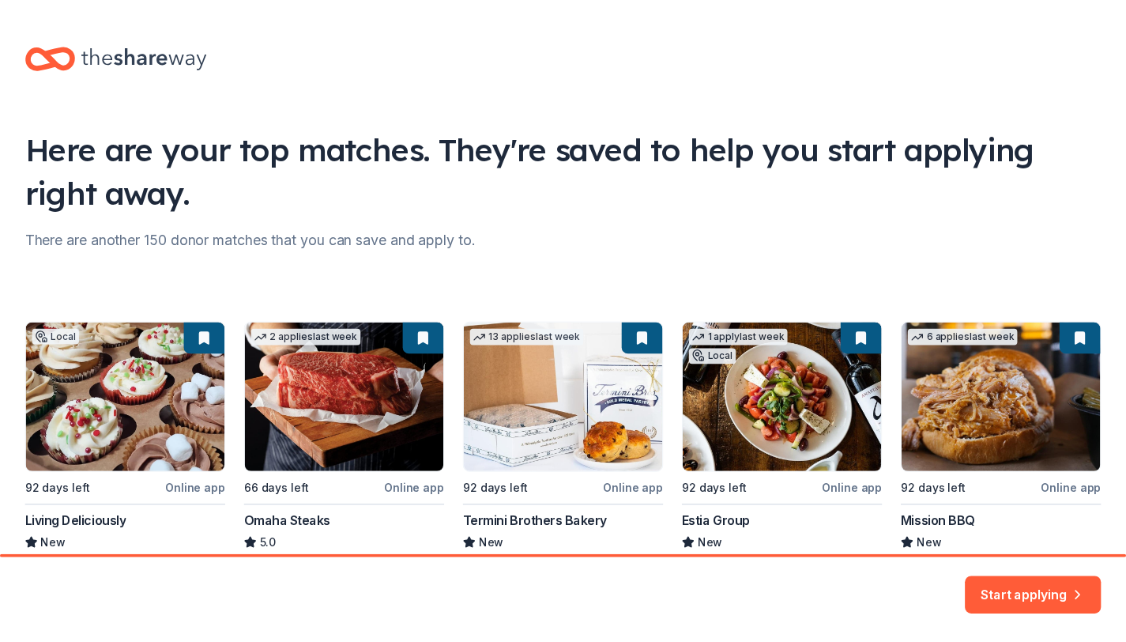
scroll to position [108, 0]
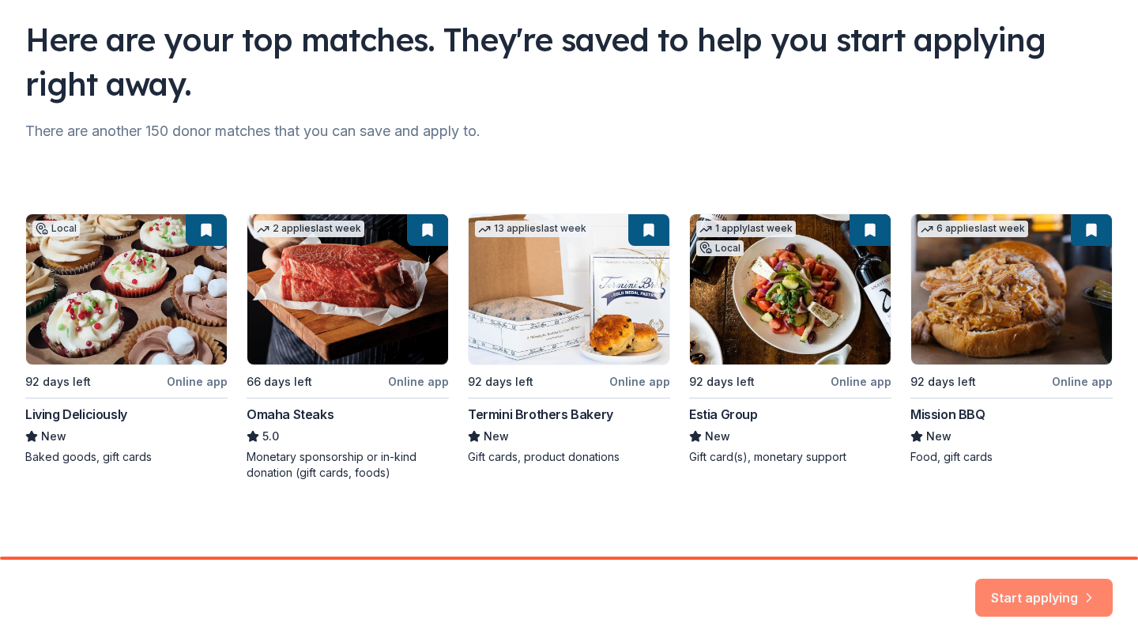
click at [1021, 577] on button "Start applying" at bounding box center [1044, 589] width 138 height 38
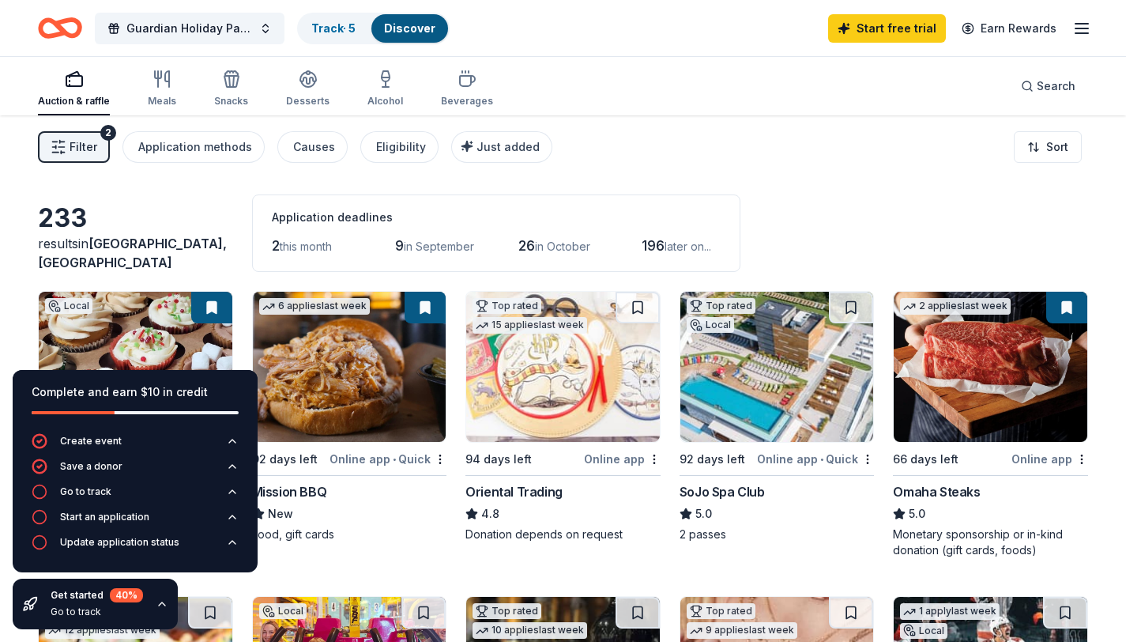
click at [164, 605] on icon "button" at bounding box center [162, 603] width 13 height 13
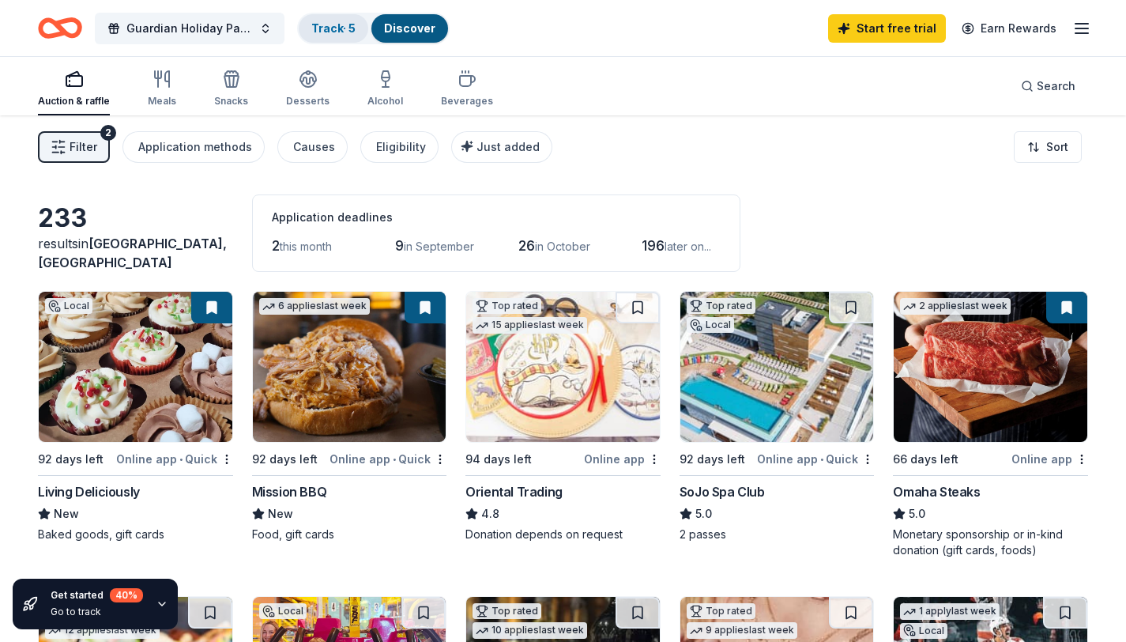
click at [349, 26] on link "Track · 5" at bounding box center [333, 27] width 44 height 13
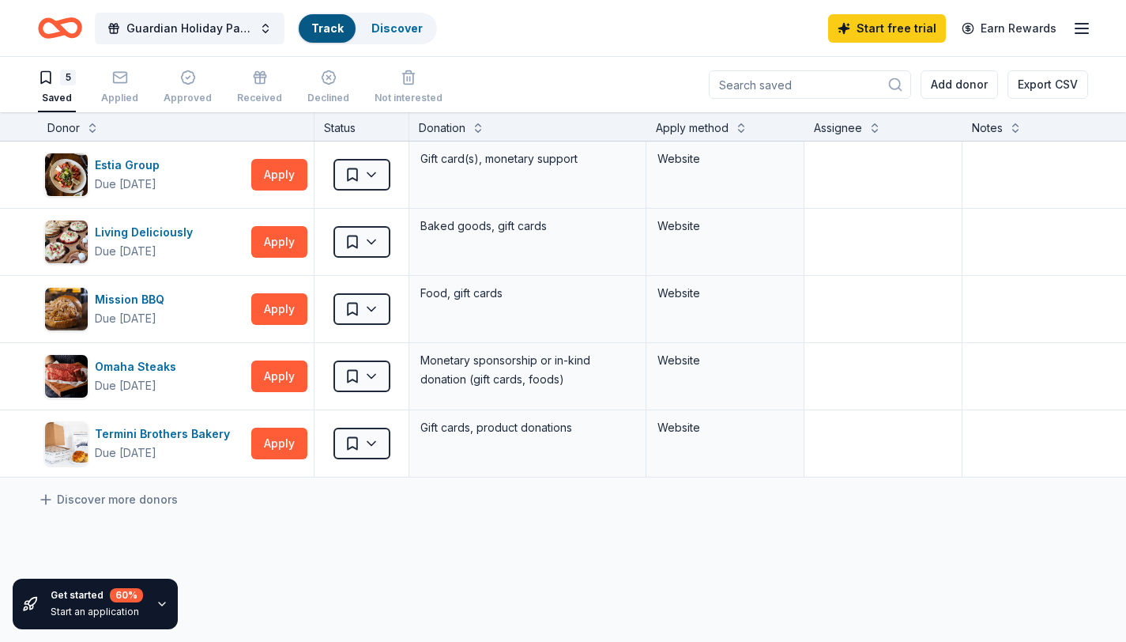
scroll to position [1, 0]
click at [404, 32] on link "Discover" at bounding box center [409, 27] width 51 height 13
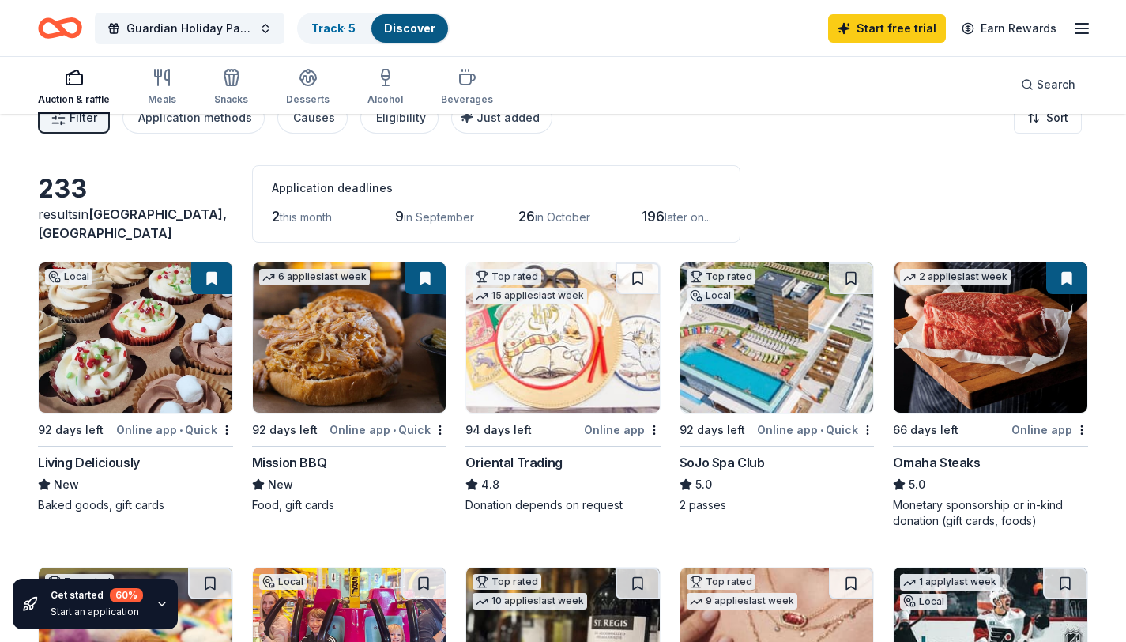
scroll to position [28, 0]
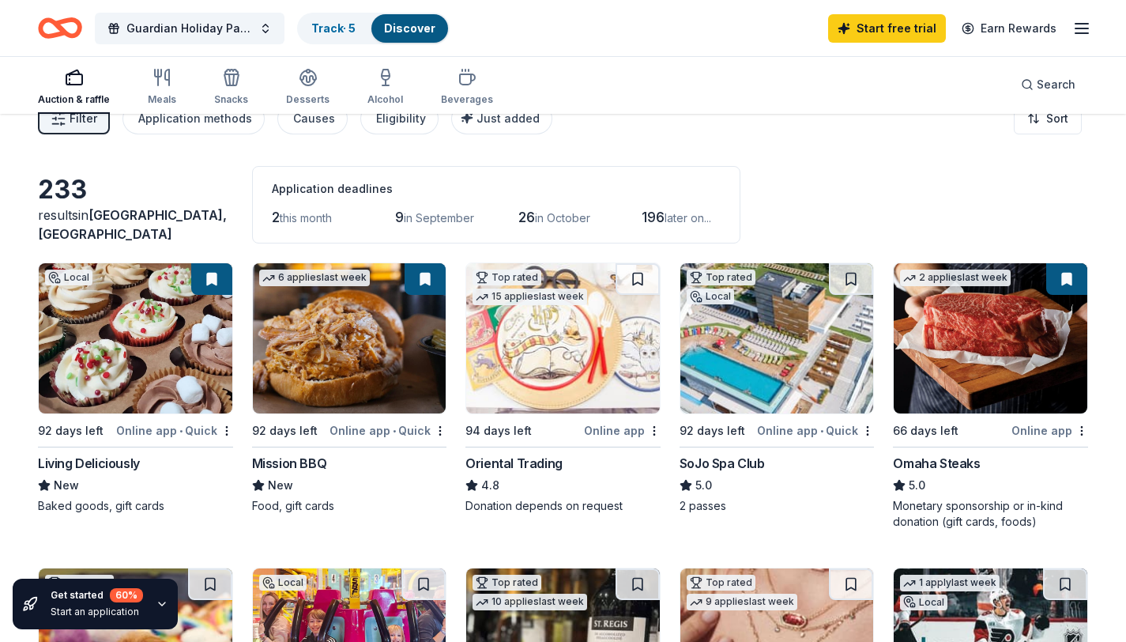
click at [978, 324] on img at bounding box center [991, 338] width 194 height 150
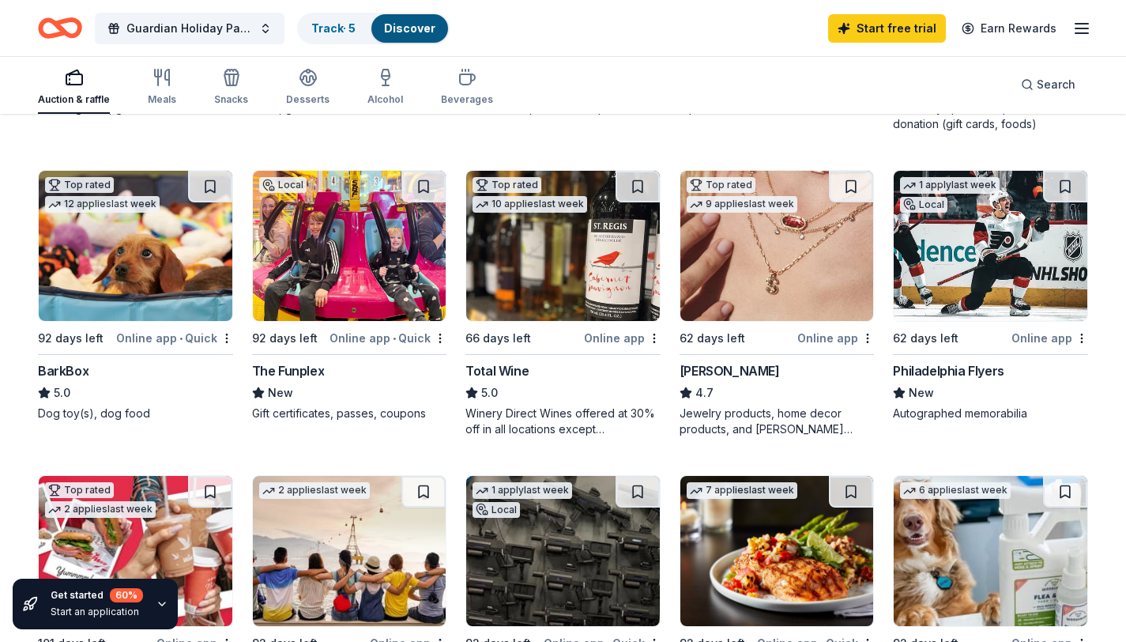
scroll to position [425, 0]
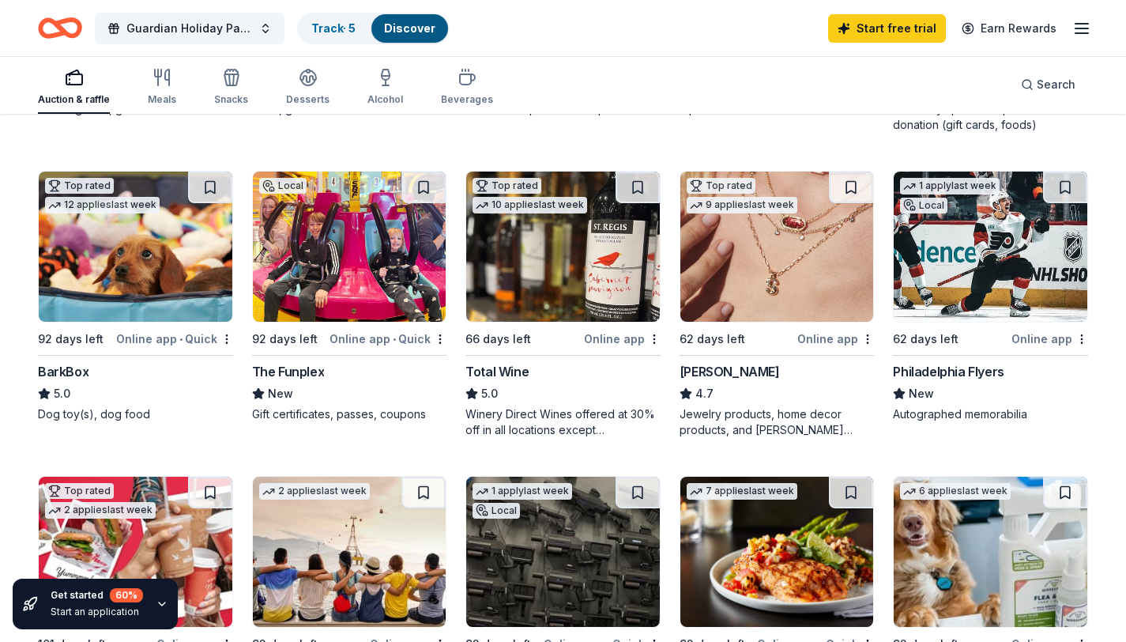
click at [110, 259] on img at bounding box center [136, 247] width 194 height 150
click at [944, 279] on img at bounding box center [991, 247] width 194 height 150
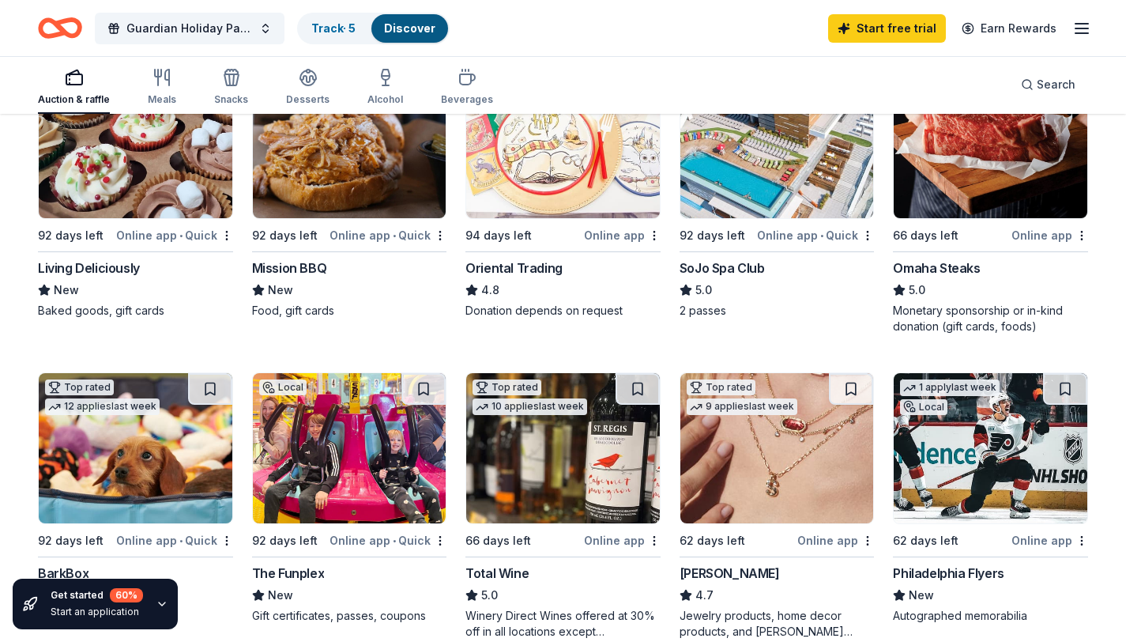
scroll to position [0, 0]
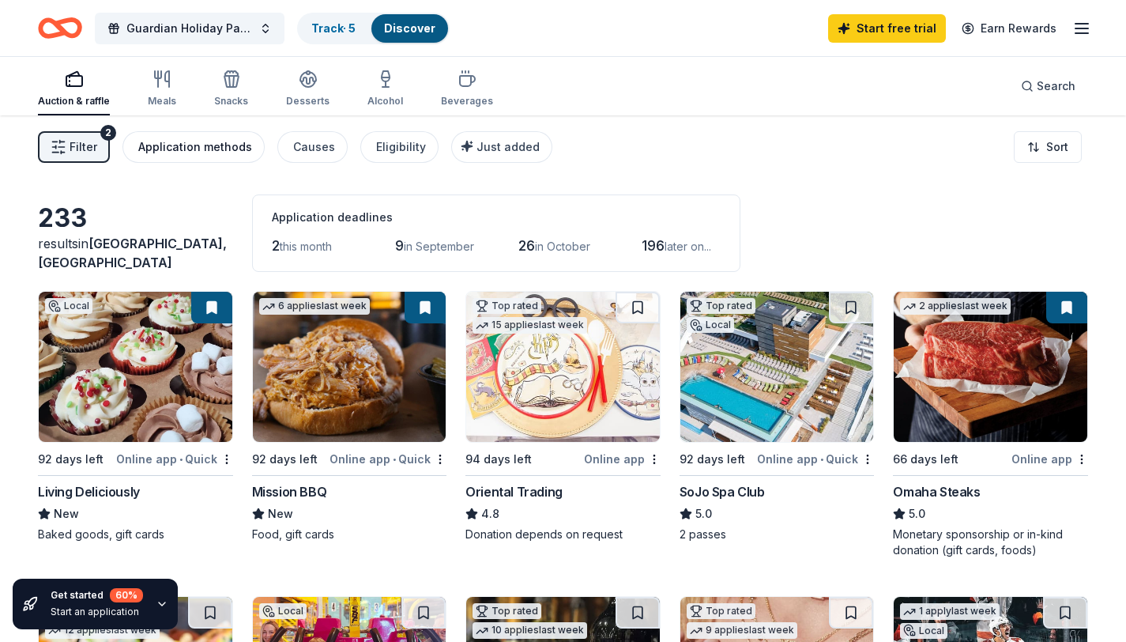
click at [184, 153] on div "Application methods" at bounding box center [195, 147] width 114 height 19
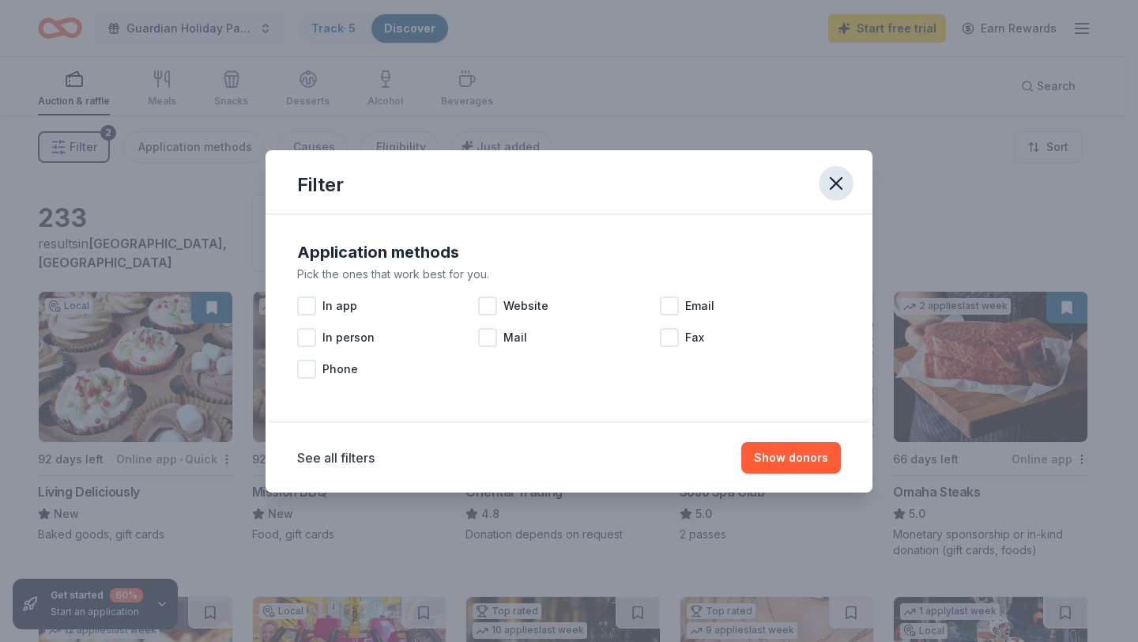
click at [828, 181] on icon "button" at bounding box center [836, 183] width 22 height 22
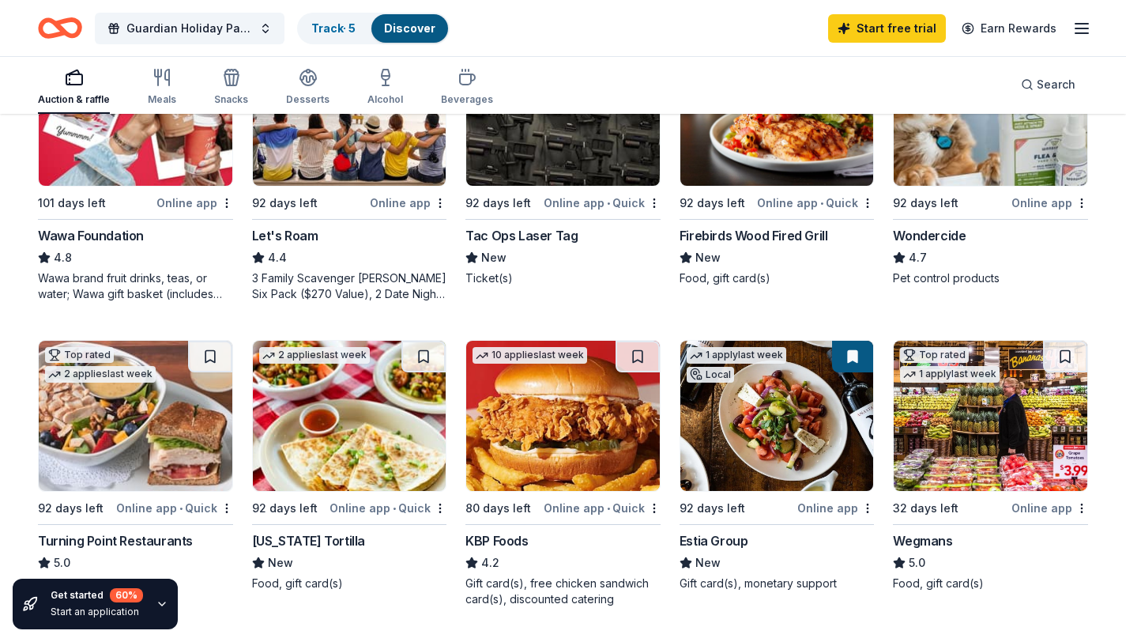
scroll to position [1293, 0]
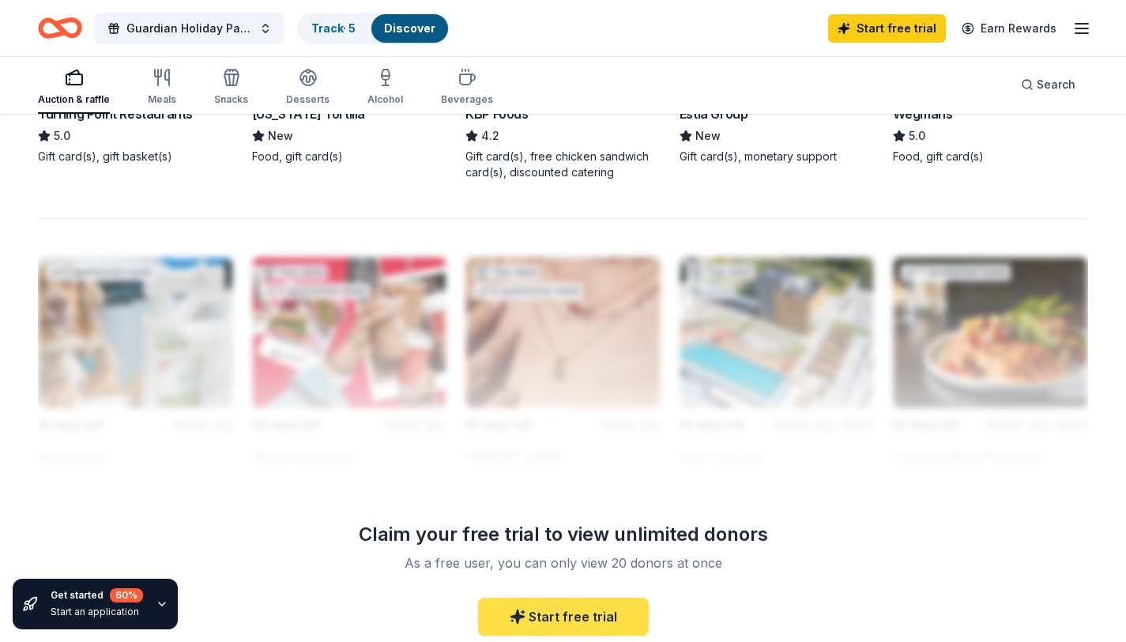
click at [586, 607] on link "Start free trial" at bounding box center [563, 616] width 171 height 38
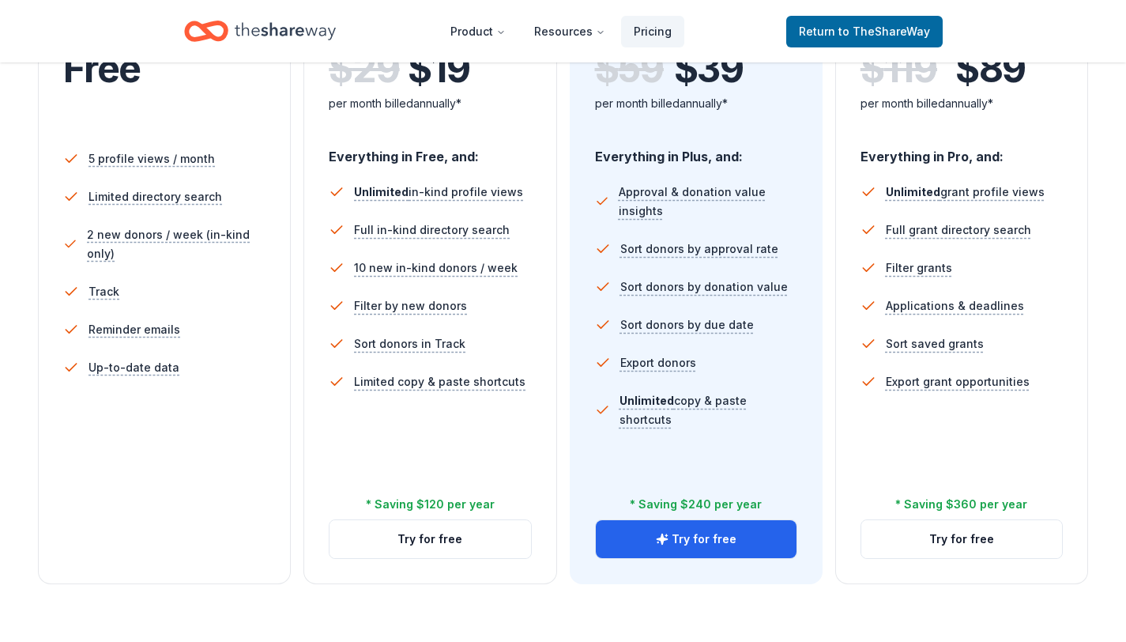
scroll to position [401, 0]
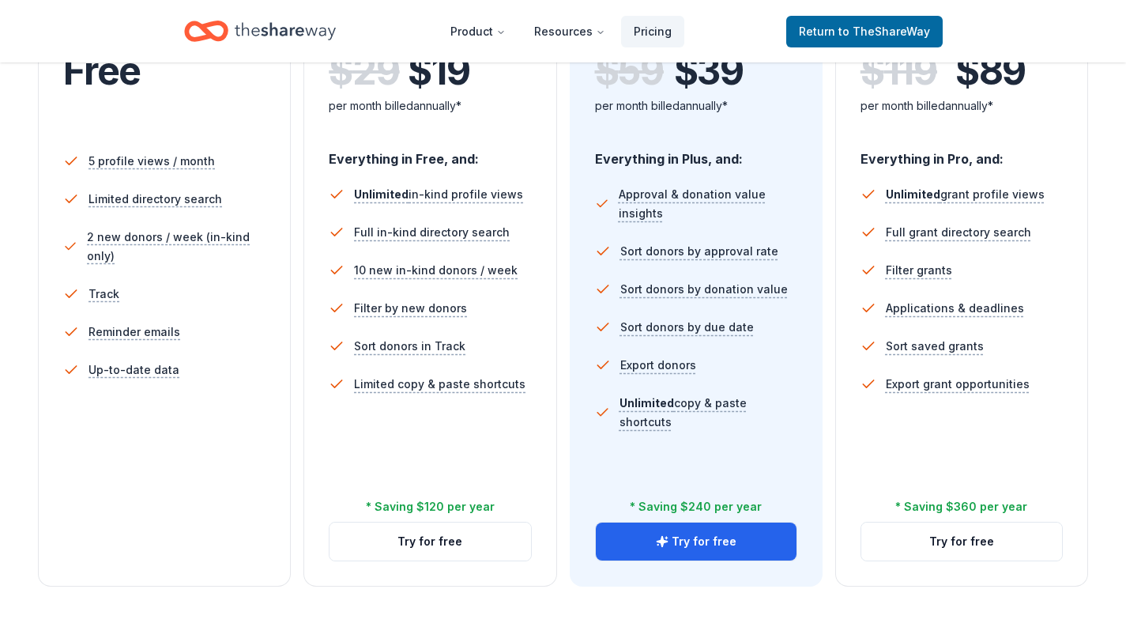
click at [216, 470] on div "5 profile views / month Limited directory search 2 new donors / week (in-kind o…" at bounding box center [164, 325] width 202 height 379
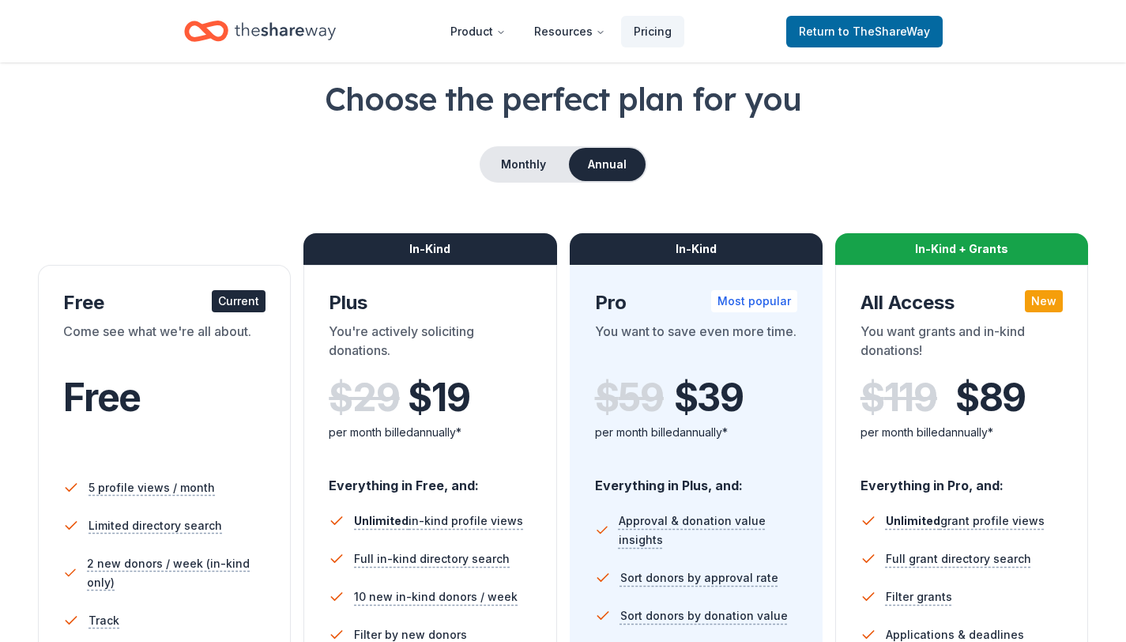
scroll to position [0, 0]
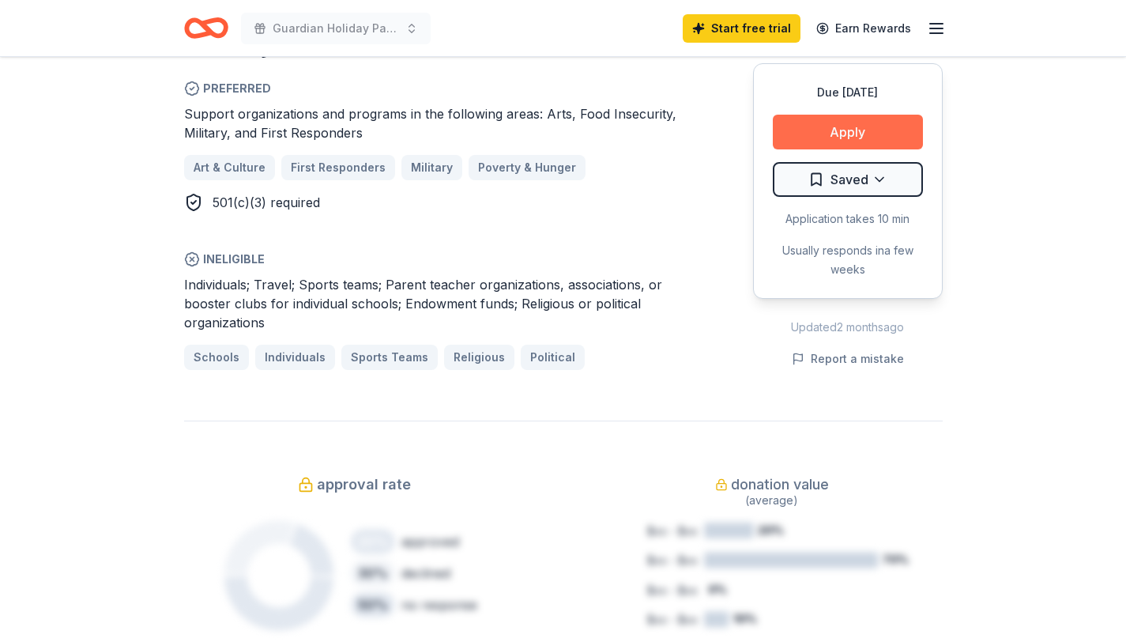
scroll to position [1020, 0]
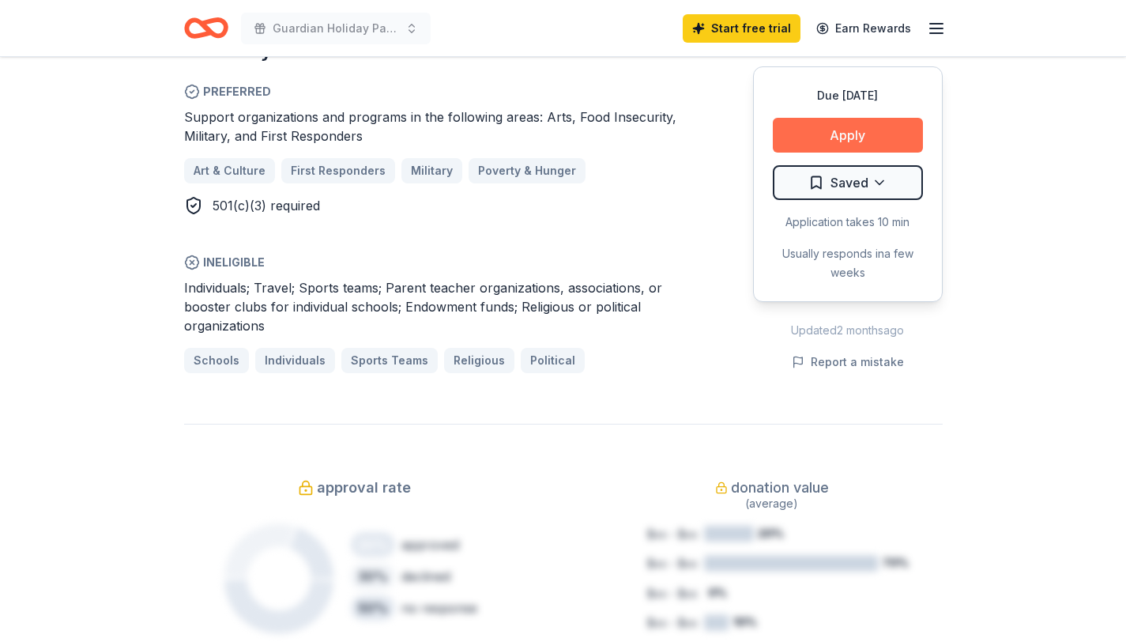
click at [829, 145] on button "Apply" at bounding box center [848, 135] width 150 height 35
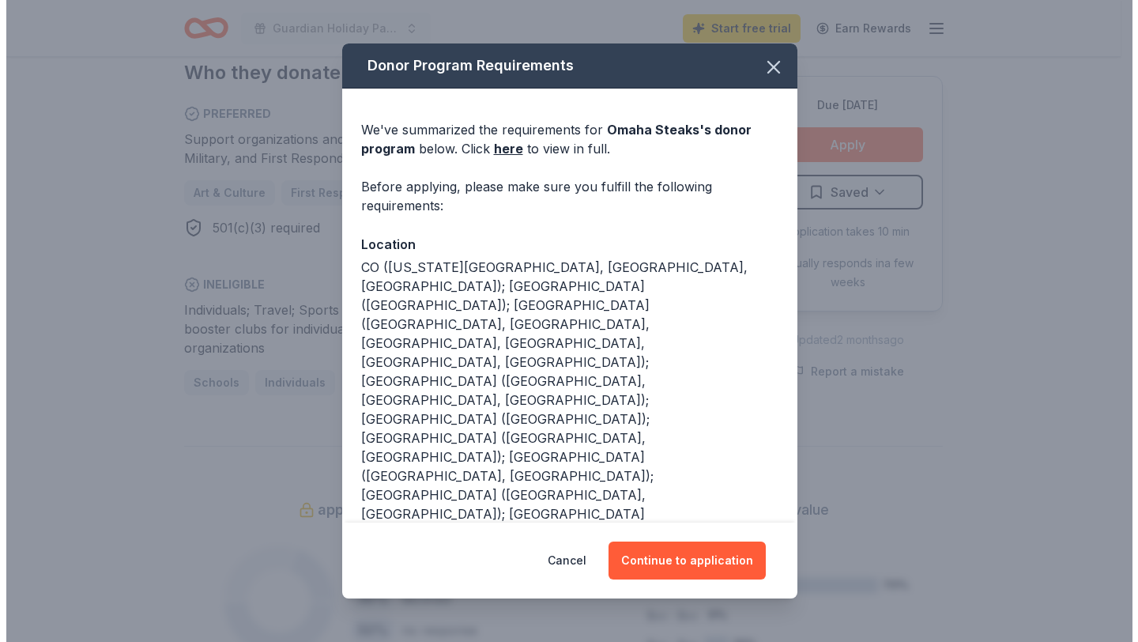
scroll to position [1042, 0]
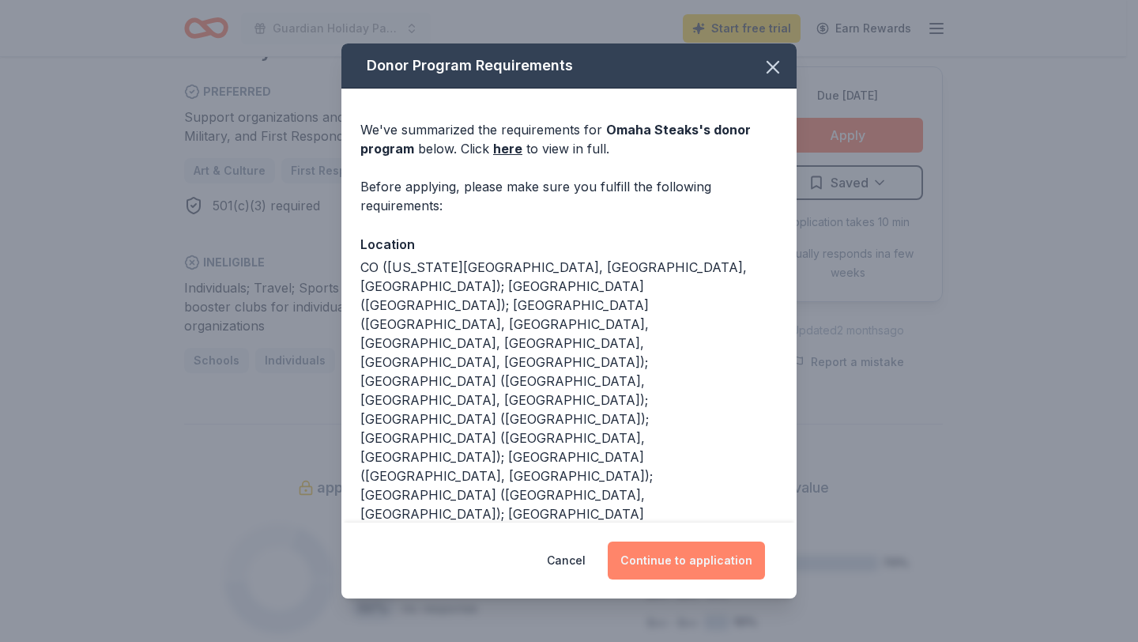
click at [677, 565] on button "Continue to application" at bounding box center [686, 560] width 157 height 38
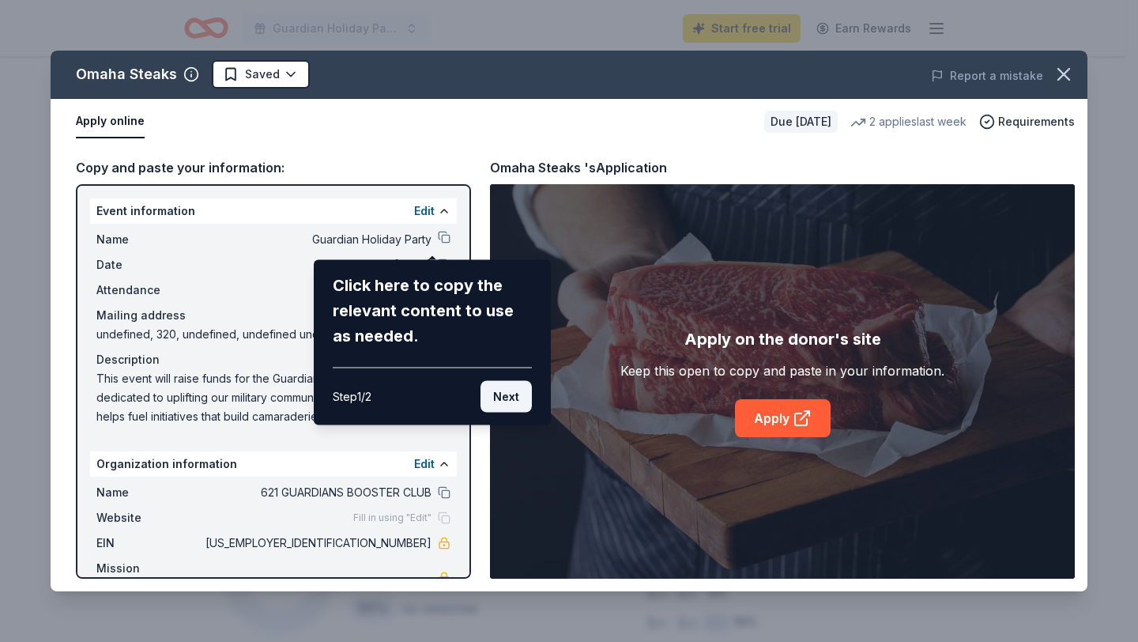
click at [506, 401] on button "Next" at bounding box center [506, 397] width 51 height 32
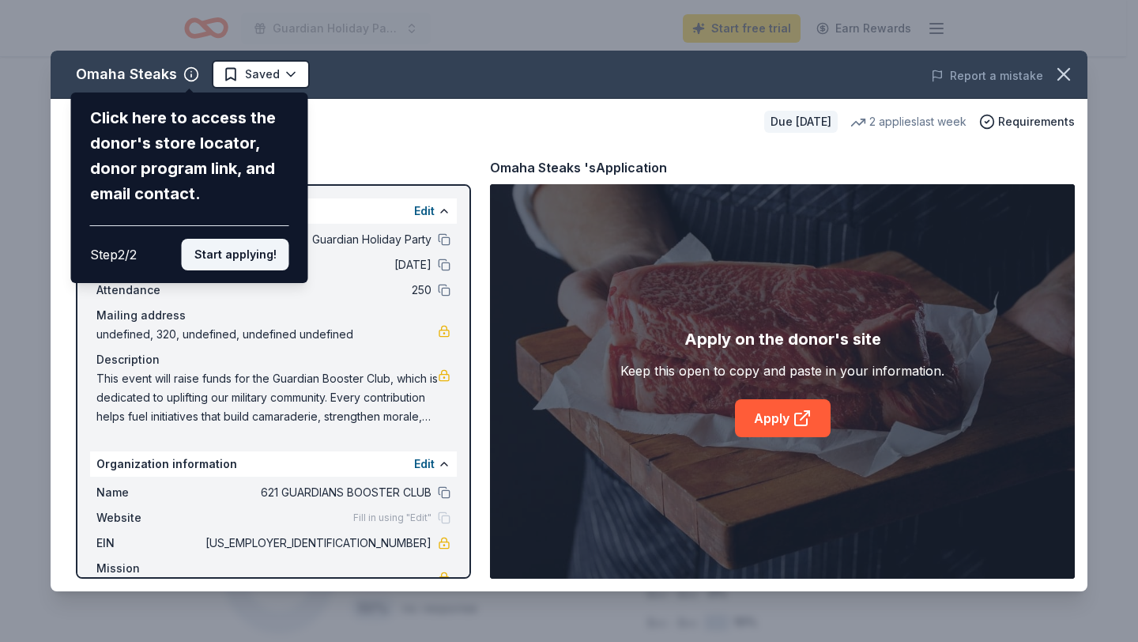
click at [228, 266] on button "Start applying!" at bounding box center [235, 255] width 107 height 32
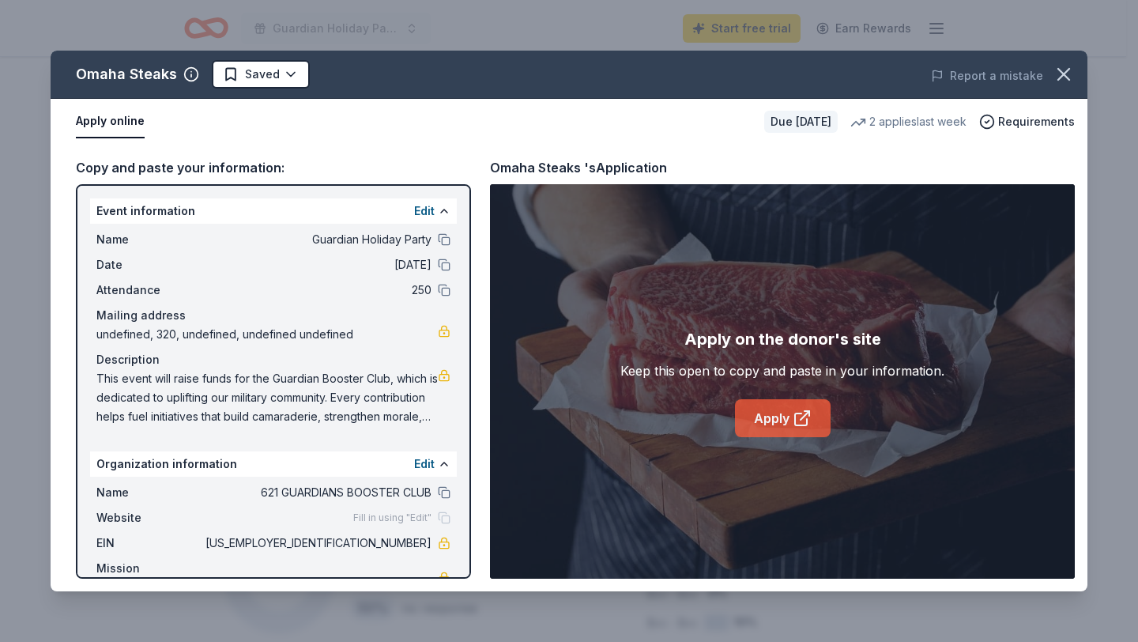
click at [771, 419] on link "Apply" at bounding box center [783, 418] width 96 height 38
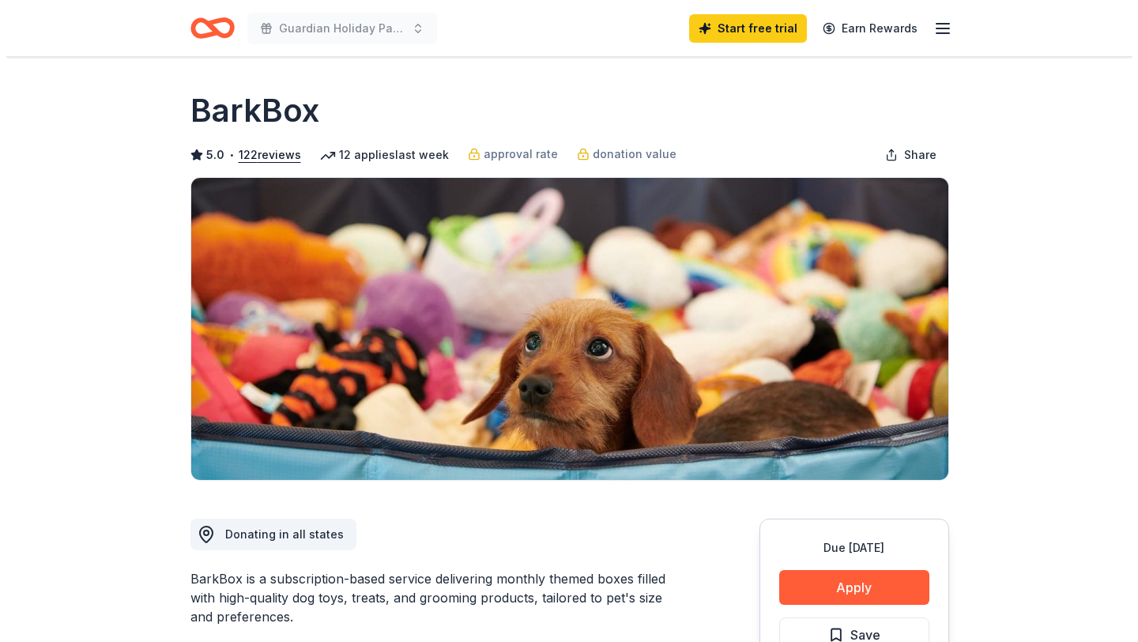
scroll to position [270, 0]
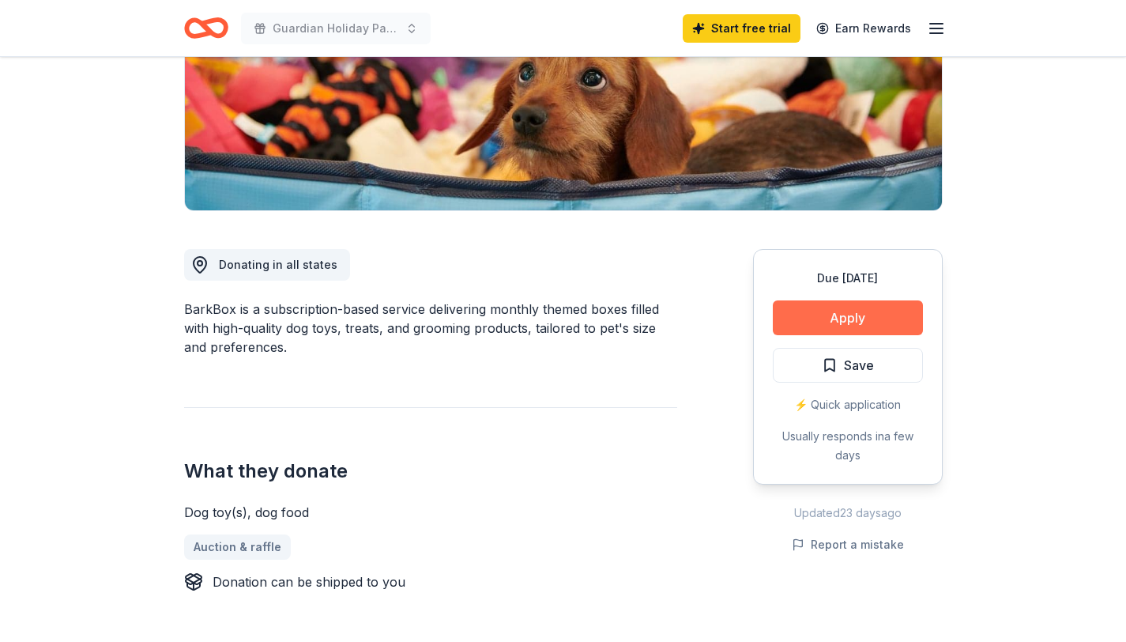
click at [831, 323] on button "Apply" at bounding box center [848, 317] width 150 height 35
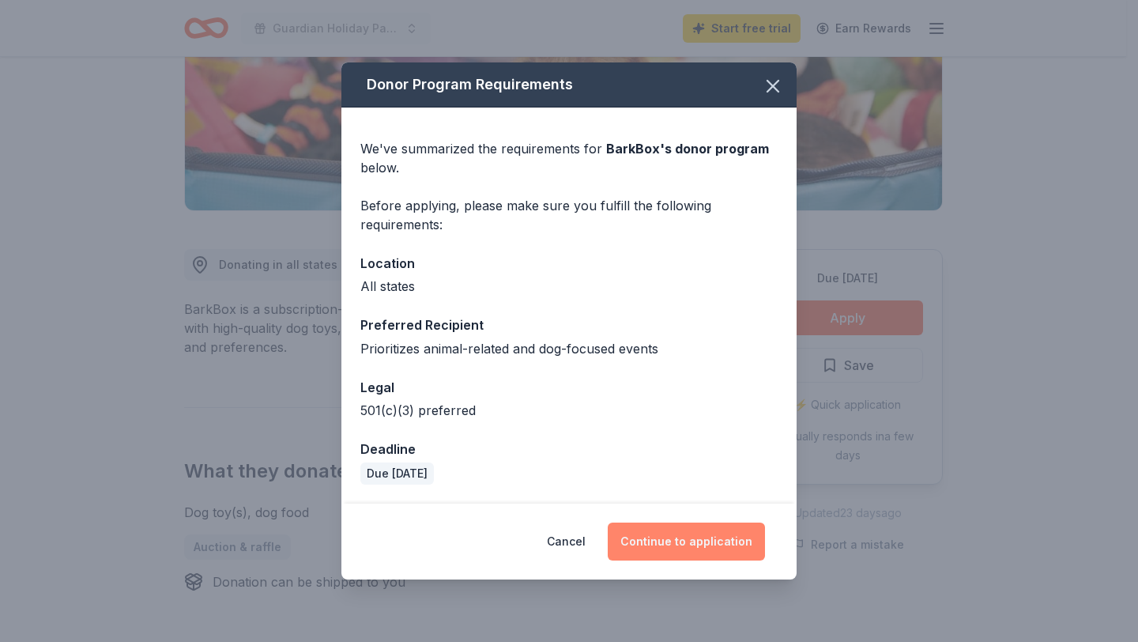
click at [688, 543] on button "Continue to application" at bounding box center [686, 541] width 157 height 38
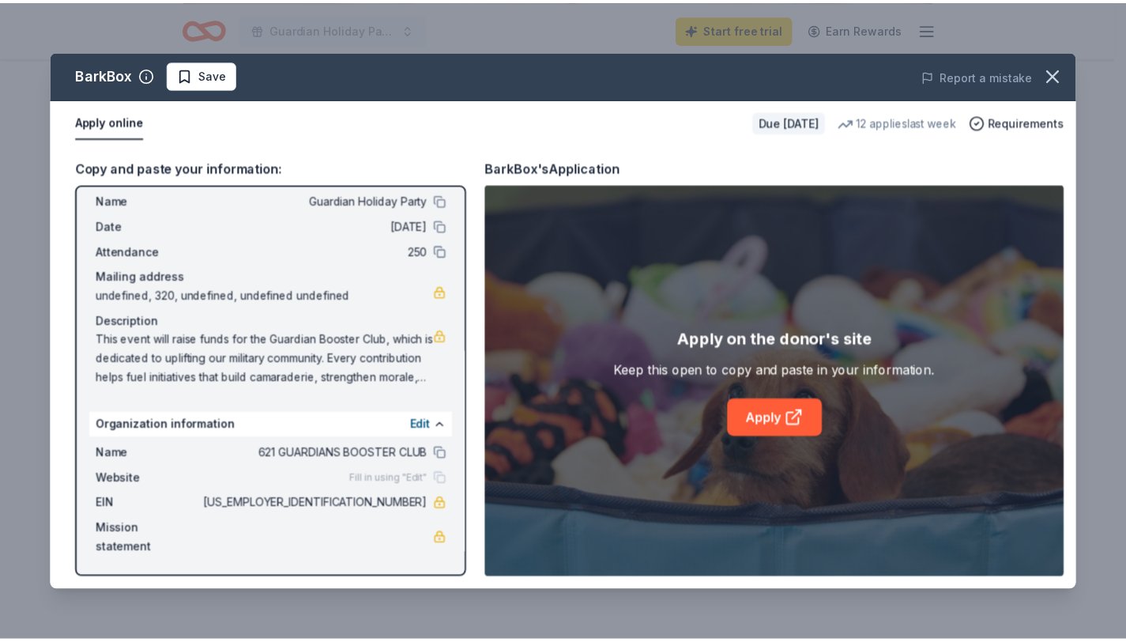
scroll to position [0, 0]
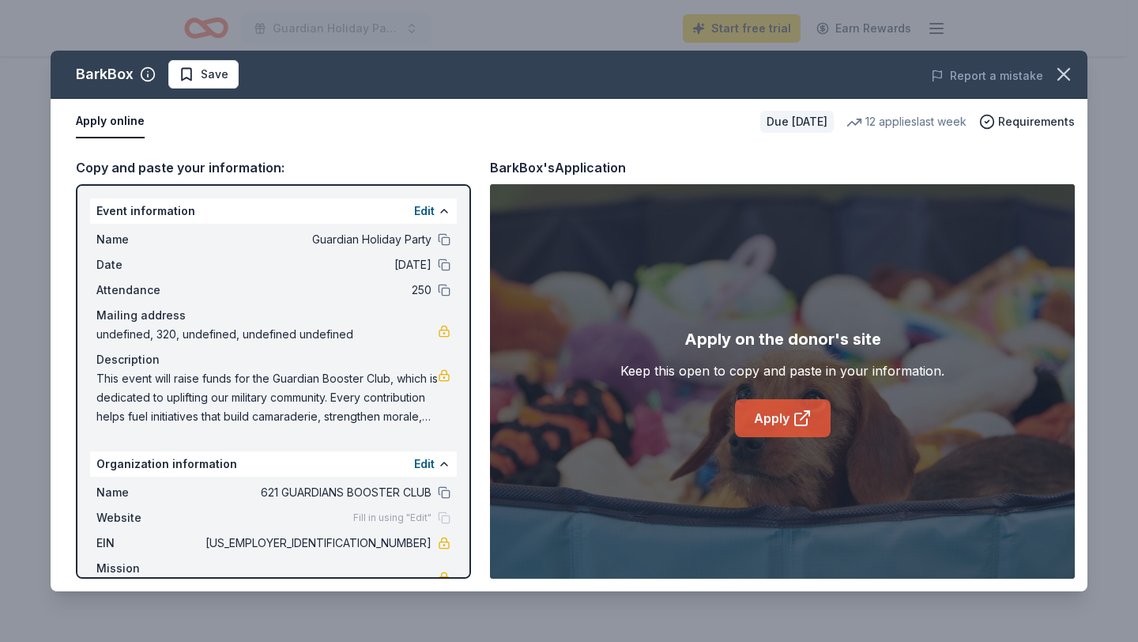
click at [759, 424] on link "Apply" at bounding box center [783, 418] width 96 height 38
click at [1059, 80] on icon "button" at bounding box center [1063, 74] width 11 height 11
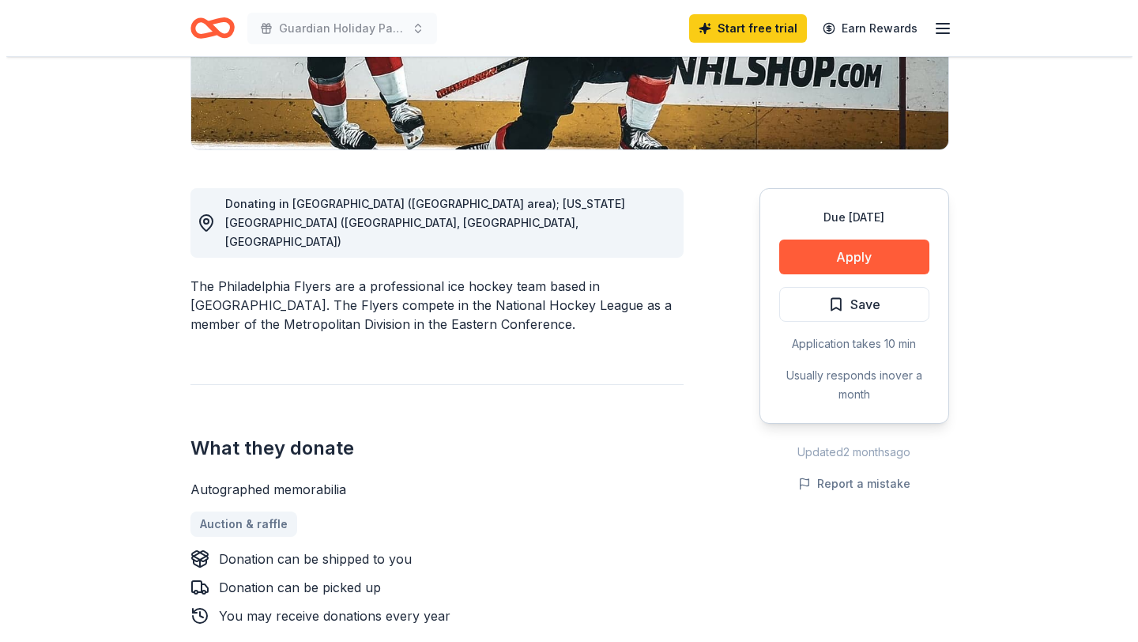
scroll to position [330, 0]
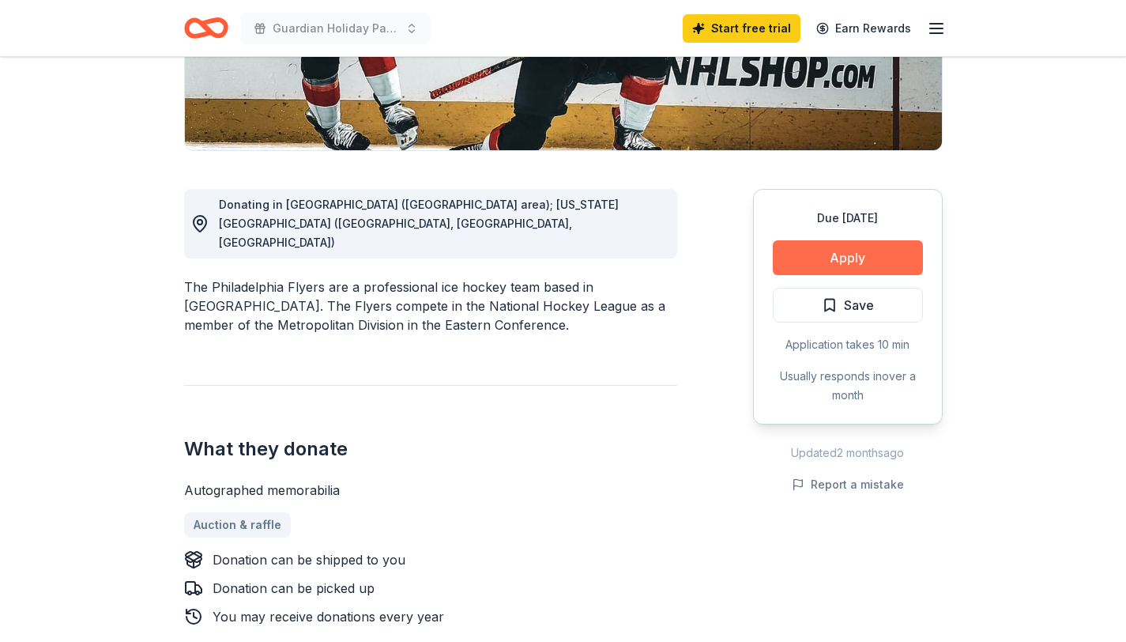
click at [846, 258] on button "Apply" at bounding box center [848, 257] width 150 height 35
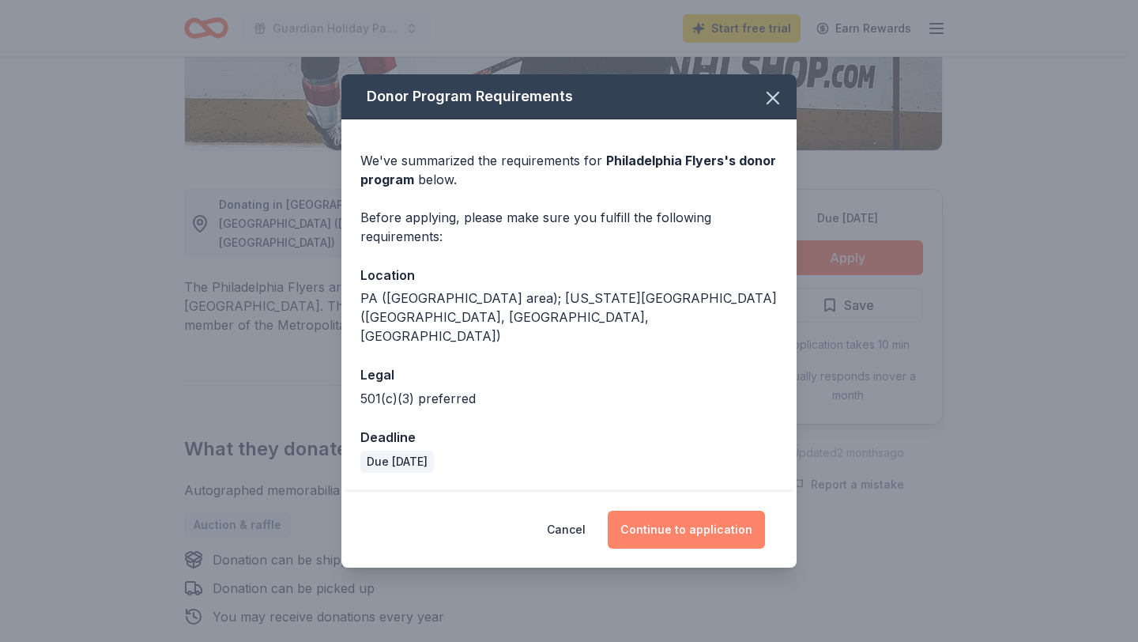
click at [696, 511] on button "Continue to application" at bounding box center [686, 530] width 157 height 38
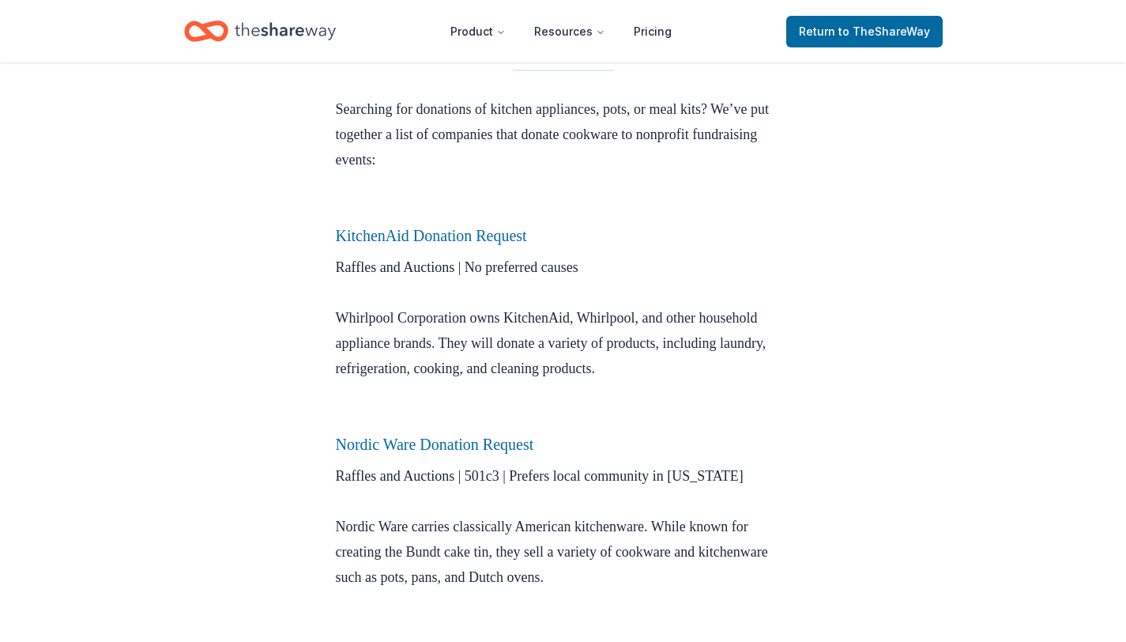
scroll to position [447, 0]
click at [481, 239] on link "KitchenAid Donation Request" at bounding box center [431, 236] width 191 height 17
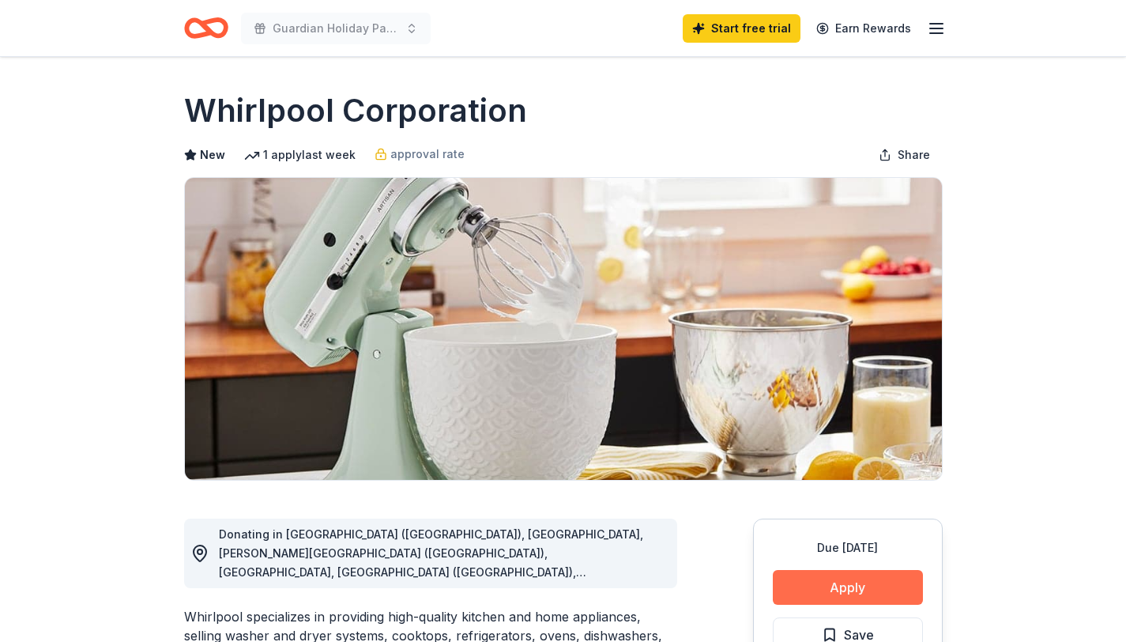
click at [840, 583] on button "Apply" at bounding box center [848, 587] width 150 height 35
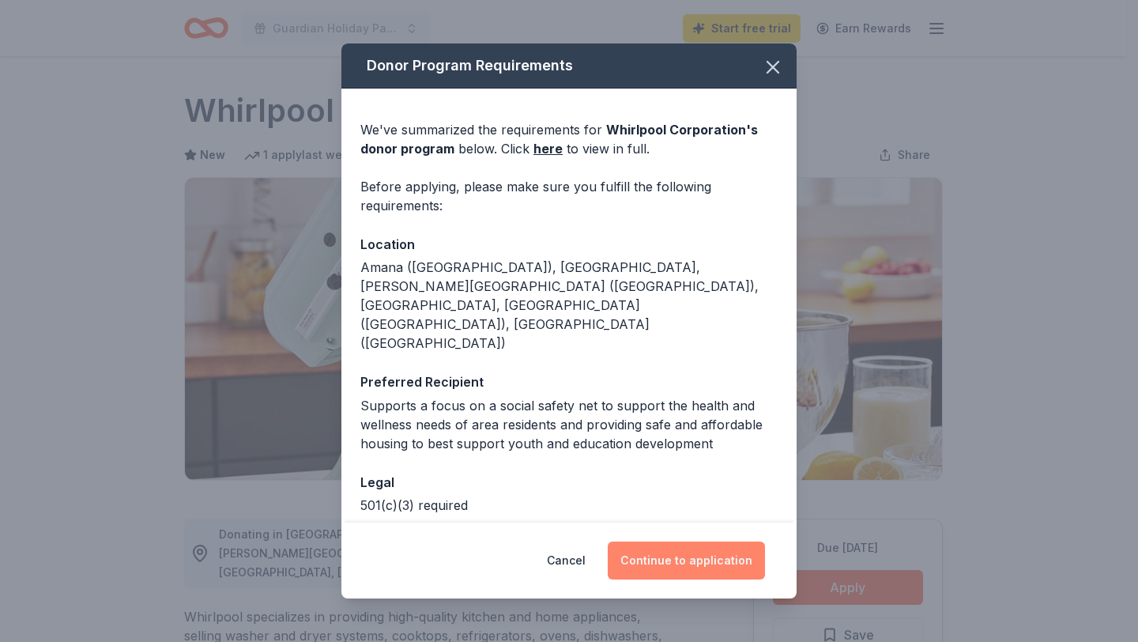
click at [711, 552] on button "Continue to application" at bounding box center [686, 560] width 157 height 38
